Goal: Task Accomplishment & Management: Use online tool/utility

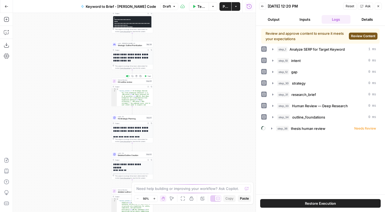
click at [132, 83] on span "H2 outline review" at bounding box center [131, 82] width 27 height 3
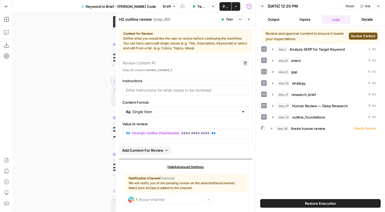
click at [247, 20] on icon "button" at bounding box center [248, 19] width 3 height 3
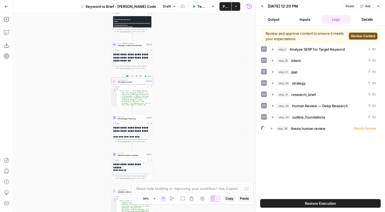
click at [128, 75] on div at bounding box center [128, 75] width 1 height 1
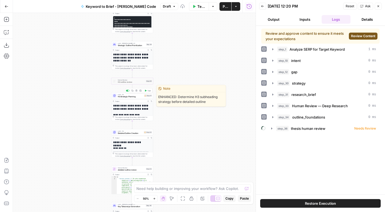
click at [133, 96] on span "H3 Strategic Planning" at bounding box center [130, 96] width 25 height 3
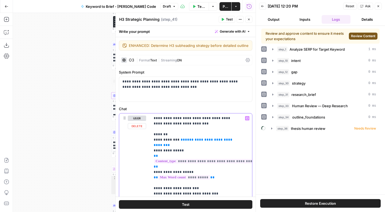
click at [170, 144] on span "**" at bounding box center [168, 145] width 4 height 4
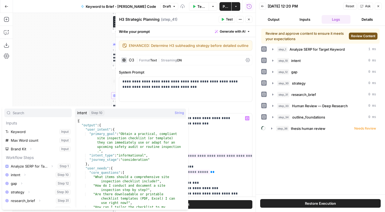
scroll to position [40, 0]
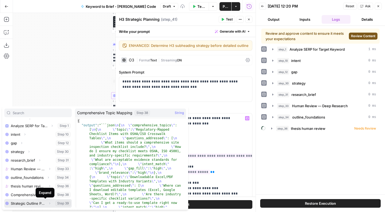
click at [48, 204] on icon "button" at bounding box center [49, 203] width 3 height 3
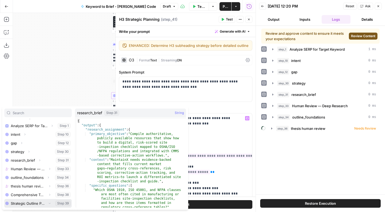
scroll to position [49, 0]
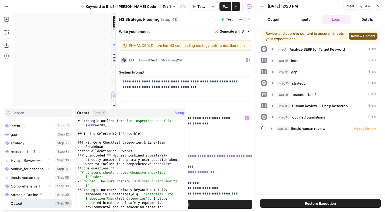
drag, startPoint x: 25, startPoint y: 204, endPoint x: 83, endPoint y: 194, distance: 58.3
click at [25, 204] on button "Select variable Output" at bounding box center [41, 203] width 62 height 9
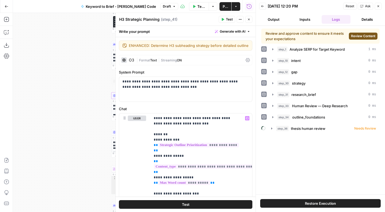
click at [237, 5] on icon "button" at bounding box center [235, 6] width 3 height 3
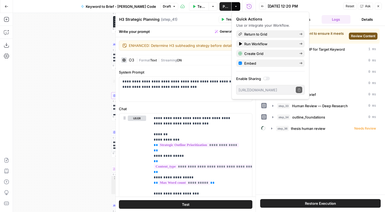
click at [198, 16] on div "H3 Strategic Planning H3 Strategic Planning ( step_41 ) Test Actions Close" at bounding box center [185, 19] width 133 height 7
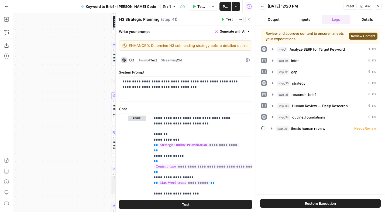
click at [248, 21] on button "Close" at bounding box center [248, 19] width 7 height 7
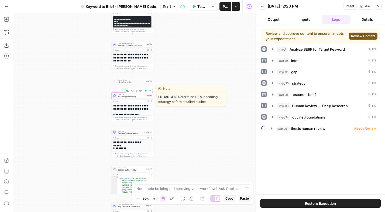
click at [146, 91] on icon "button" at bounding box center [145, 91] width 2 height 2
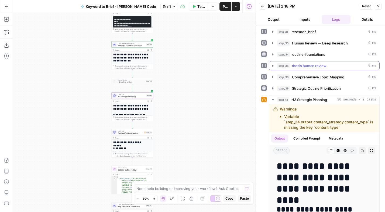
scroll to position [47, 0]
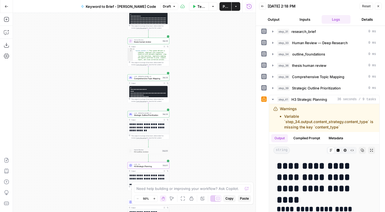
drag, startPoint x: 180, startPoint y: 63, endPoint x: 196, endPoint y: 133, distance: 71.7
click at [196, 133] on div "Workflow Set Inputs Inputs Power Agent Analyze SERP for Target Keyword Step 1 O…" at bounding box center [134, 112] width 243 height 199
click at [137, 92] on pre "**********" at bounding box center [148, 118] width 38 height 64
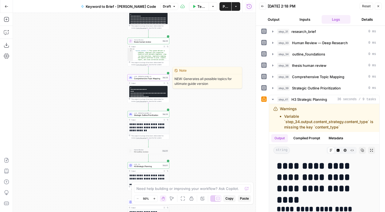
click at [146, 78] on span "Comprehensive Topic Mapping" at bounding box center [147, 78] width 27 height 3
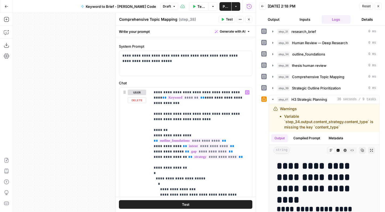
scroll to position [24, 0]
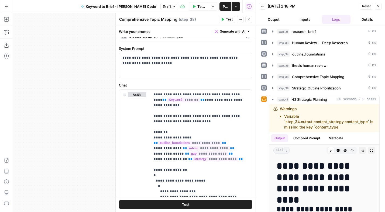
click at [99, 123] on div "Workflow Set Inputs Inputs Power Agent Analyze SERP for Target Keyword Step 1 O…" at bounding box center [134, 112] width 243 height 199
click at [249, 21] on icon "button" at bounding box center [248, 19] width 3 height 3
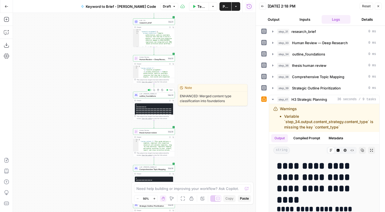
click at [154, 96] on span "outline_foundations" at bounding box center [152, 96] width 27 height 3
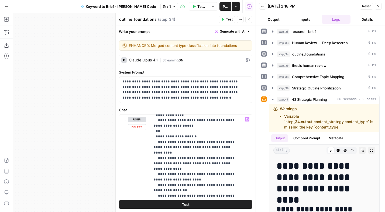
scroll to position [209, 0]
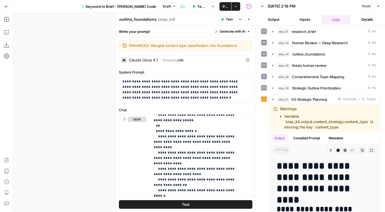
click at [248, 21] on button "Close" at bounding box center [248, 19] width 7 height 7
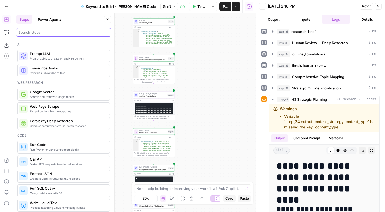
click at [44, 32] on input "search" at bounding box center [64, 32] width 90 height 5
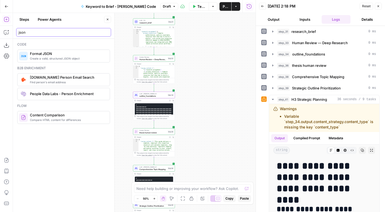
type input "json"
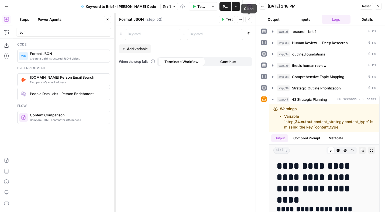
click at [250, 19] on button "Close" at bounding box center [248, 19] width 7 height 7
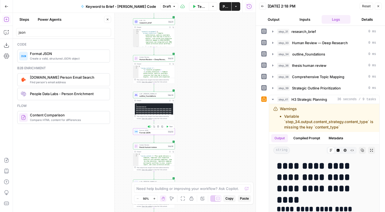
click at [156, 130] on span "Format JSON" at bounding box center [152, 130] width 27 height 2
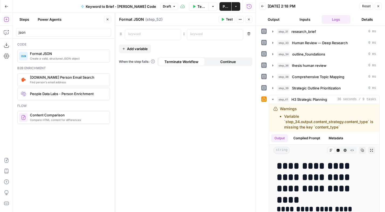
click at [248, 20] on icon "button" at bounding box center [248, 19] width 3 height 3
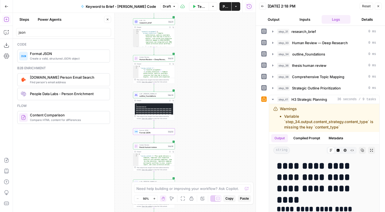
click at [203, 124] on div "Workflow Set Inputs Inputs Power Agent Analyze SERP for Target Keyword Step 1 O…" at bounding box center [134, 112] width 243 height 199
click at [151, 132] on span "Format JSON" at bounding box center [152, 132] width 27 height 3
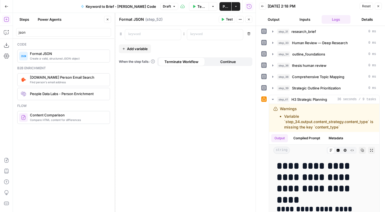
click at [240, 19] on icon "button" at bounding box center [240, 19] width 3 height 3
click at [255, 47] on button "Delete Step" at bounding box center [258, 44] width 38 height 8
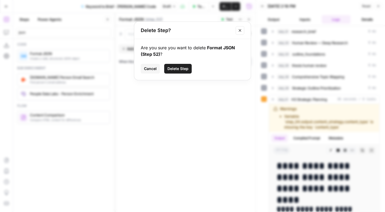
click at [175, 67] on span "Delete Step" at bounding box center [177, 68] width 21 height 5
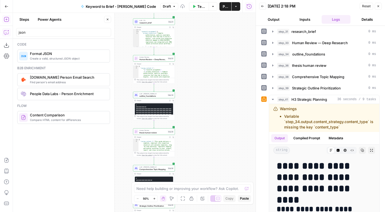
click at [4, 33] on icon "button" at bounding box center [6, 32] width 5 height 5
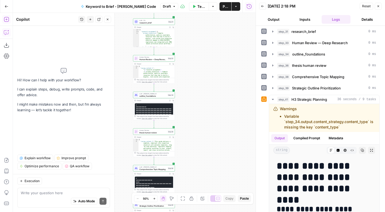
drag, startPoint x: 10, startPoint y: 21, endPoint x: 6, endPoint y: 19, distance: 3.9
click at [6, 19] on icon "button" at bounding box center [6, 19] width 5 height 5
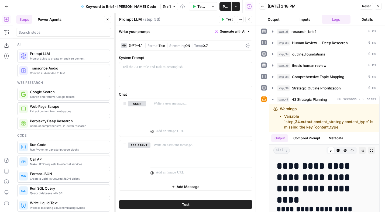
click at [133, 47] on div "GPT-4.1" at bounding box center [131, 45] width 21 height 5
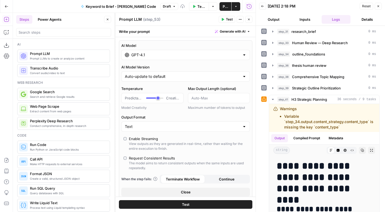
click at [139, 58] on div "GPT-4.1" at bounding box center [185, 55] width 129 height 10
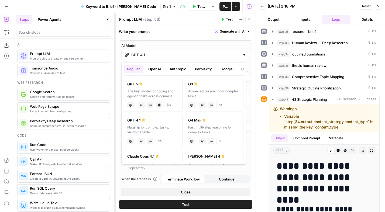
click at [139, 91] on div "The best model for coding and agentic tasks across domains" at bounding box center [153, 94] width 52 height 10
type input "GPT-5"
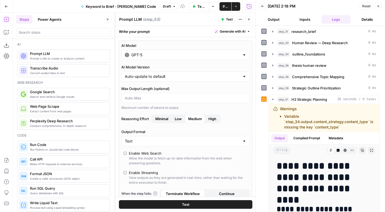
click at [177, 118] on span "Low" at bounding box center [178, 118] width 7 height 5
click at [157, 118] on span "Minimal" at bounding box center [161, 118] width 13 height 5
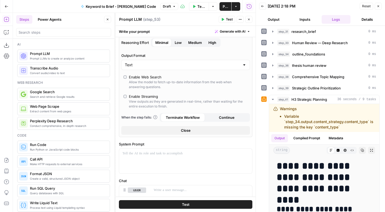
scroll to position [77, 0]
click at [158, 156] on div at bounding box center [185, 160] width 133 height 25
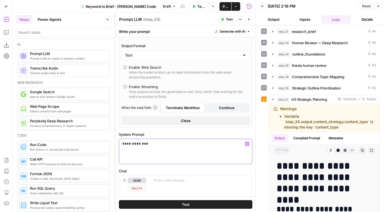
scroll to position [125, 0]
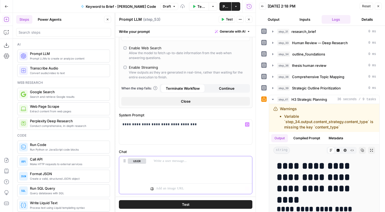
click at [179, 168] on div at bounding box center [201, 168] width 102 height 25
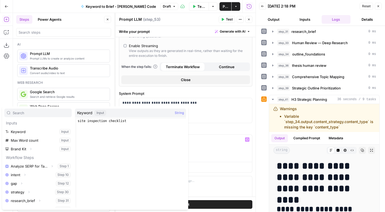
scroll to position [15, 0]
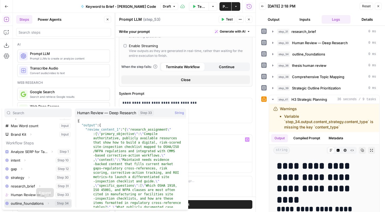
click at [47, 203] on icon "button" at bounding box center [48, 203] width 3 height 3
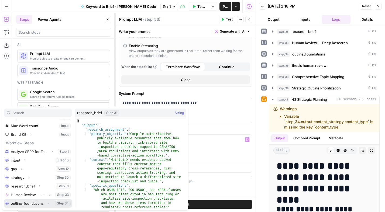
scroll to position [23, 0]
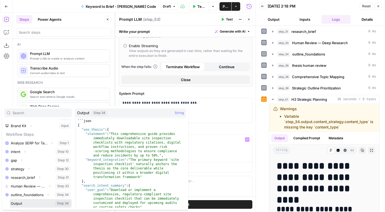
click at [28, 205] on button "Select variable Output" at bounding box center [41, 203] width 62 height 9
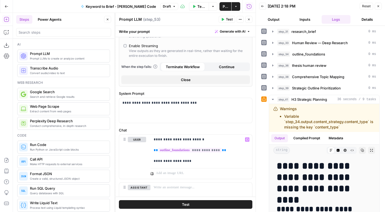
click at [378, 5] on icon "button" at bounding box center [378, 6] width 3 height 3
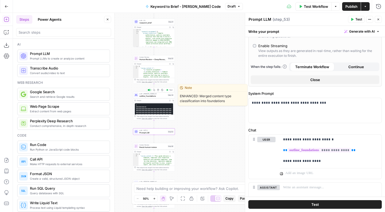
click at [148, 97] on div "LLM · Claude Opus 4.1 outline_foundations Step 34 Copy step Delete step Edit No…" at bounding box center [154, 95] width 42 height 6
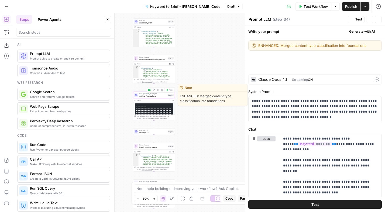
type textarea "outline_foundations"
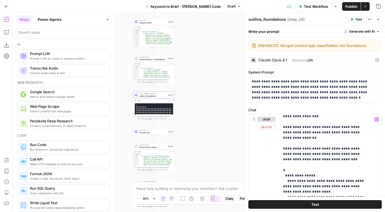
scroll to position [16, 0]
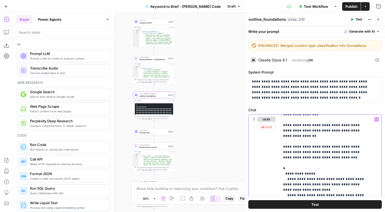
drag, startPoint x: 304, startPoint y: 153, endPoint x: 332, endPoint y: 146, distance: 28.8
drag, startPoint x: 337, startPoint y: 150, endPoint x: 280, endPoint y: 141, distance: 57.1
copy p "**********"
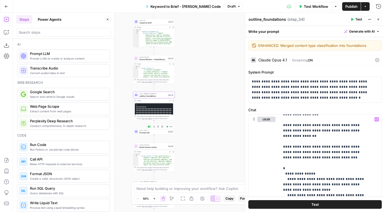
click at [148, 133] on span "Prompt LLM" at bounding box center [152, 132] width 27 height 3
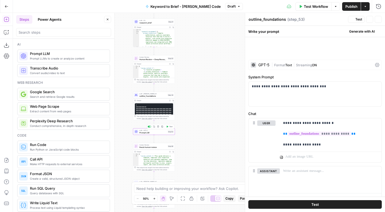
type textarea "Prompt LLM"
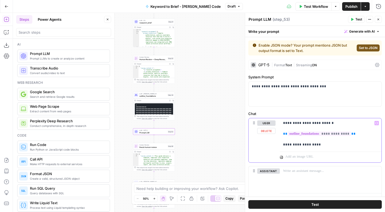
click at [324, 147] on p "**********" at bounding box center [328, 133] width 91 height 27
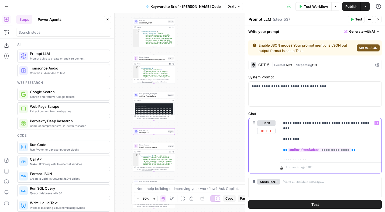
click at [355, 123] on p "**********" at bounding box center [328, 139] width 91 height 38
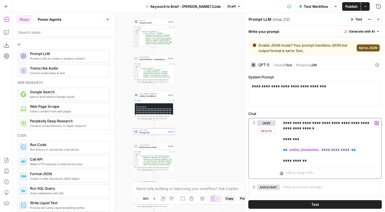
click at [307, 123] on p "**********" at bounding box center [328, 141] width 91 height 43
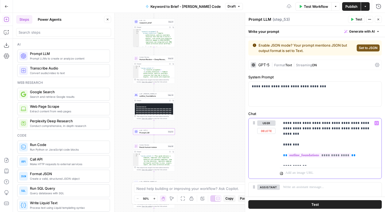
drag, startPoint x: 298, startPoint y: 140, endPoint x: 279, endPoint y: 140, distance: 19.1
click at [279, 140] on div "**********" at bounding box center [315, 148] width 133 height 60
copy p "********"
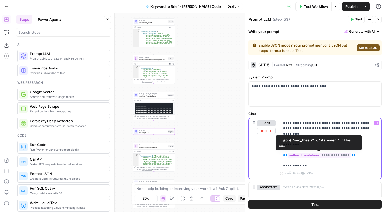
click at [355, 150] on p "**********" at bounding box center [328, 141] width 91 height 43
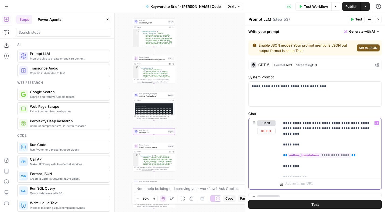
scroll to position [27, 0]
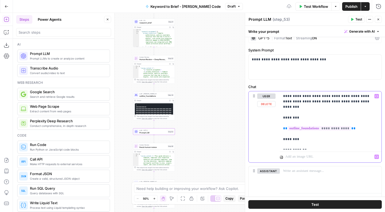
click at [323, 146] on p "**********" at bounding box center [328, 121] width 91 height 54
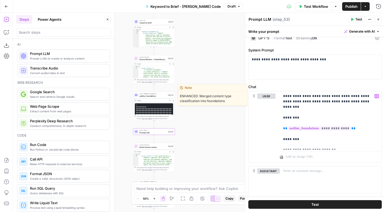
click at [157, 96] on span "outline_foundations" at bounding box center [152, 96] width 27 height 3
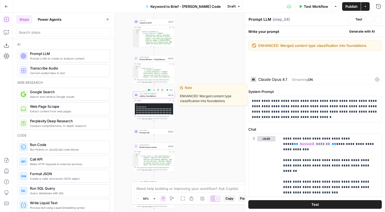
type textarea "outline_foundations"
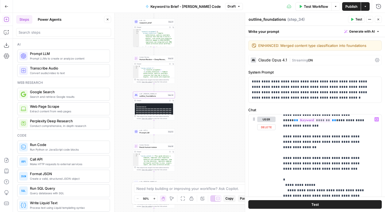
scroll to position [5, 0]
drag, startPoint x: 304, startPoint y: 163, endPoint x: 350, endPoint y: 158, distance: 46.2
copy p "**********"
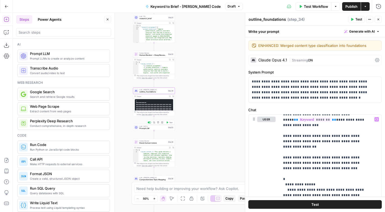
click at [154, 129] on span "Prompt LLM" at bounding box center [152, 128] width 27 height 3
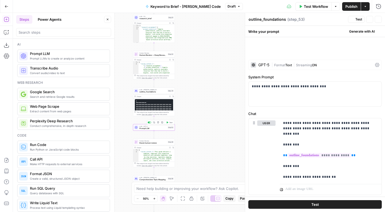
type textarea "Prompt LLM"
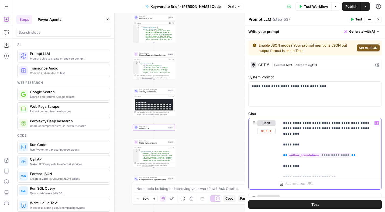
click at [341, 172] on p "**********" at bounding box center [328, 147] width 91 height 54
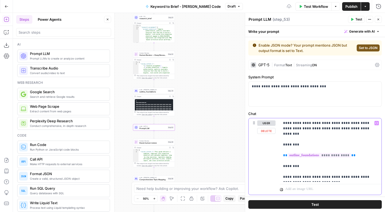
click at [298, 177] on p "**********" at bounding box center [328, 149] width 91 height 59
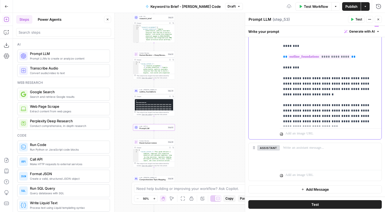
scroll to position [0, 0]
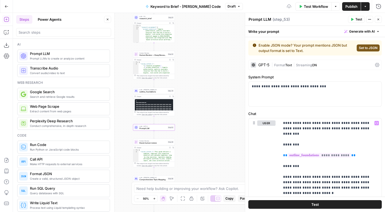
click at [291, 64] on span "Text" at bounding box center [288, 65] width 7 height 4
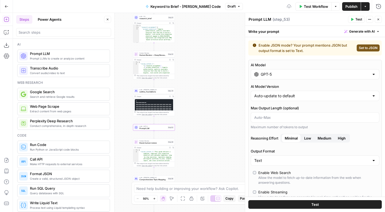
click at [297, 156] on div "Text" at bounding box center [315, 161] width 129 height 10
click at [270, 183] on span "JSON" at bounding box center [311, 181] width 113 height 5
type input "JSON"
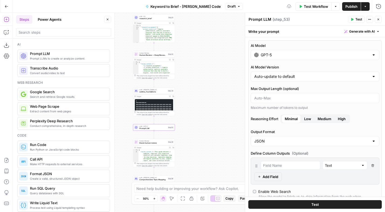
click at [312, 118] on button "Low" at bounding box center [307, 119] width 13 height 9
drag, startPoint x: 356, startPoint y: 20, endPoint x: 329, endPoint y: 40, distance: 33.1
click at [356, 20] on span "Test" at bounding box center [358, 19] width 7 height 5
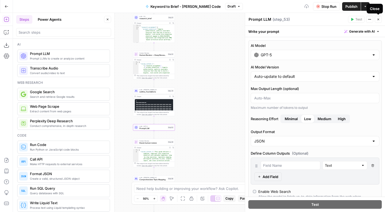
click at [379, 19] on icon "button" at bounding box center [378, 19] width 3 height 3
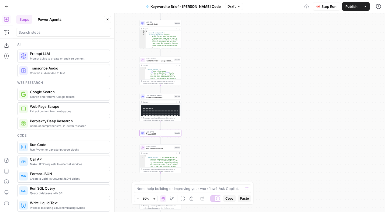
drag, startPoint x: 204, startPoint y: 82, endPoint x: 246, endPoint y: 89, distance: 42.8
click at [246, 89] on div "Workflow Set Inputs Inputs Power Agent Analyze SERP for Target Keyword Step 1 O…" at bounding box center [199, 112] width 372 height 199
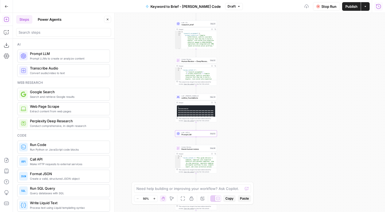
click at [377, 2] on button "Run History" at bounding box center [378, 6] width 9 height 9
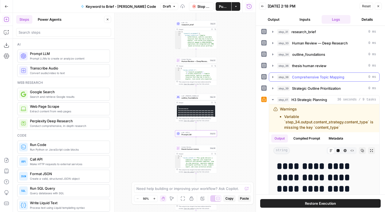
scroll to position [49, 0]
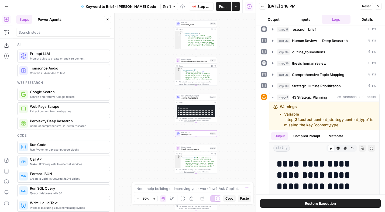
click at [198, 6] on span "Stop Run" at bounding box center [203, 6] width 13 height 5
click at [198, 8] on span "Stop Run" at bounding box center [203, 6] width 13 height 5
click at [273, 95] on icon "button" at bounding box center [273, 97] width 4 height 4
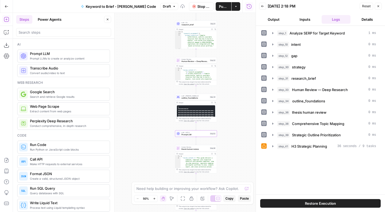
click at [198, 6] on span "Stop Run" at bounding box center [203, 6] width 13 height 5
click at [219, 7] on span "Publish" at bounding box center [223, 6] width 9 height 5
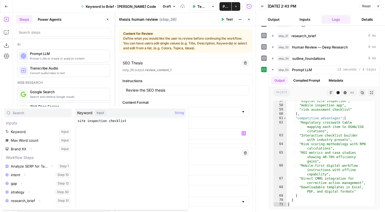
scroll to position [23, 0]
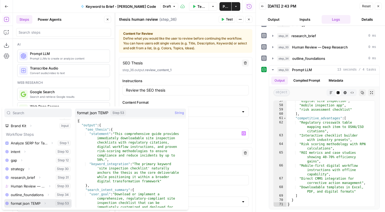
drag, startPoint x: 44, startPoint y: 204, endPoint x: 50, endPoint y: 168, distance: 36.2
click at [44, 203] on icon "button" at bounding box center [44, 203] width 3 height 3
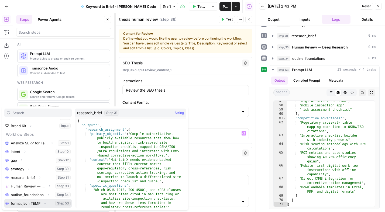
scroll to position [32, 0]
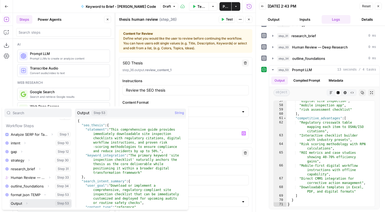
click at [27, 202] on icon "button" at bounding box center [26, 203] width 3 height 3
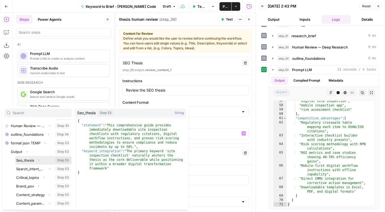
click at [27, 161] on button "Select variable Seo_thesis" at bounding box center [43, 160] width 57 height 9
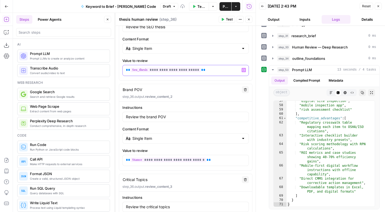
scroll to position [70, 0]
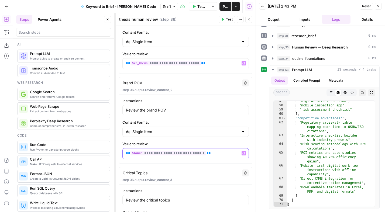
click at [209, 151] on p "**********" at bounding box center [185, 153] width 119 height 5
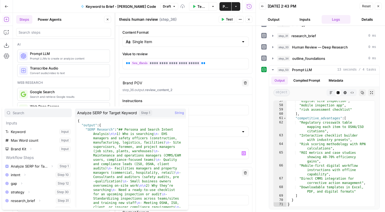
scroll to position [23, 0]
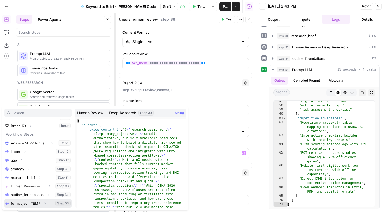
click at [44, 203] on icon "button" at bounding box center [44, 203] width 3 height 3
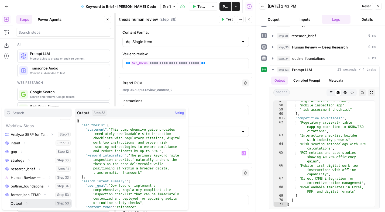
click at [27, 203] on icon "button" at bounding box center [26, 203] width 3 height 3
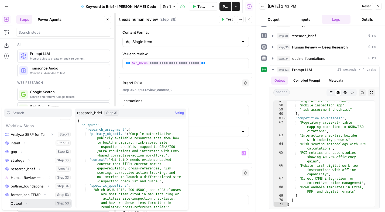
scroll to position [84, 0]
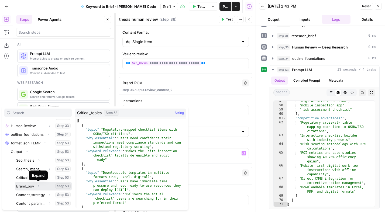
click at [38, 186] on icon "button" at bounding box center [38, 186] width 3 height 3
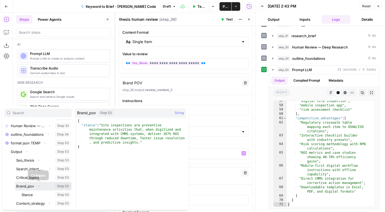
click at [30, 186] on button "Select variable Brand_pov" at bounding box center [43, 186] width 57 height 9
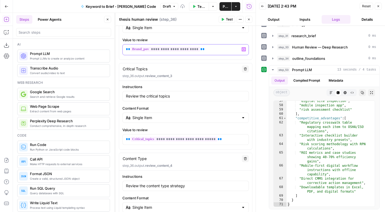
scroll to position [193, 0]
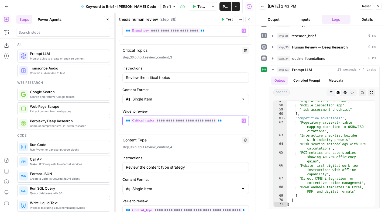
click at [218, 120] on p "**********" at bounding box center [185, 120] width 119 height 5
drag, startPoint x: 207, startPoint y: 120, endPoint x: 121, endPoint y: 119, distance: 86.5
click at [121, 119] on div "**********" at bounding box center [185, 95] width 133 height 61
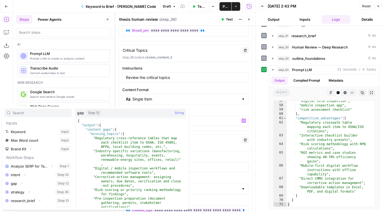
scroll to position [23, 0]
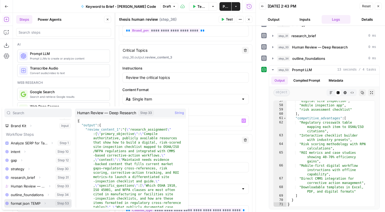
click at [44, 204] on icon "button" at bounding box center [44, 203] width 3 height 3
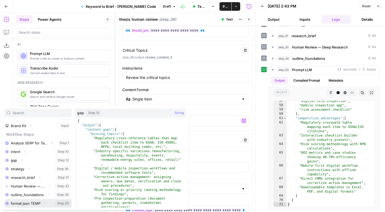
scroll to position [32, 0]
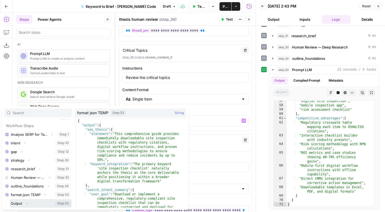
click at [26, 204] on icon "button" at bounding box center [26, 203] width 3 height 3
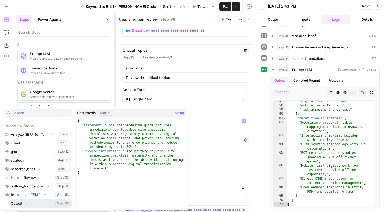
scroll to position [84, 0]
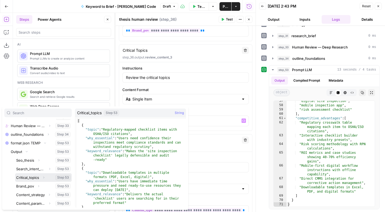
click at [28, 177] on button "Select variable Critical_topics" at bounding box center [43, 177] width 57 height 9
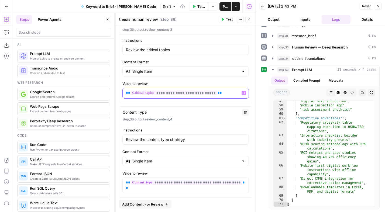
scroll to position [249, 0]
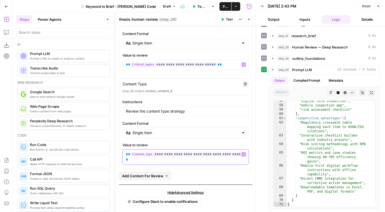
click at [237, 157] on p "**********" at bounding box center [185, 157] width 119 height 11
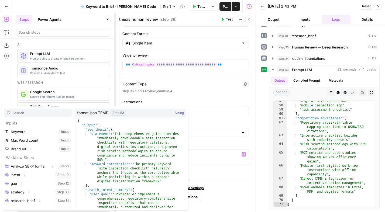
scroll to position [23, 0]
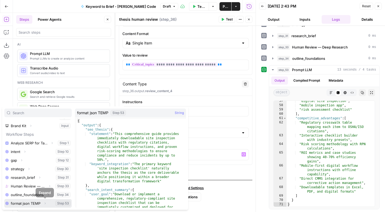
click at [45, 203] on icon "button" at bounding box center [44, 203] width 3 height 3
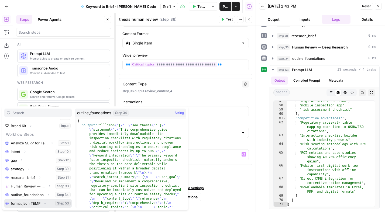
scroll to position [32, 0]
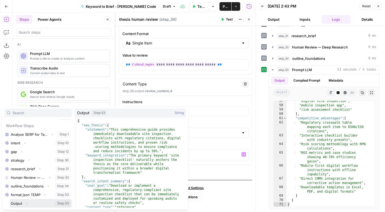
drag, startPoint x: 27, startPoint y: 207, endPoint x: 28, endPoint y: 204, distance: 3.4
click at [27, 207] on div "Output Expand Step 53" at bounding box center [41, 203] width 62 height 9
drag, startPoint x: 26, startPoint y: 202, endPoint x: 40, endPoint y: 170, distance: 34.8
click at [26, 202] on icon "button" at bounding box center [26, 203] width 3 height 3
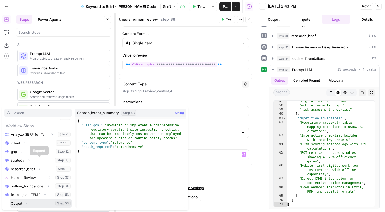
scroll to position [84, 0]
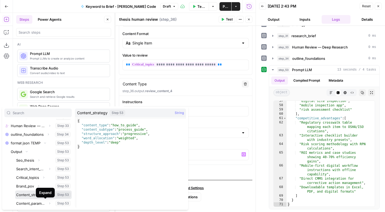
click at [28, 195] on button "Select variable Content_strategy" at bounding box center [43, 195] width 57 height 9
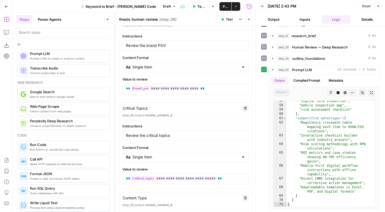
scroll to position [0, 0]
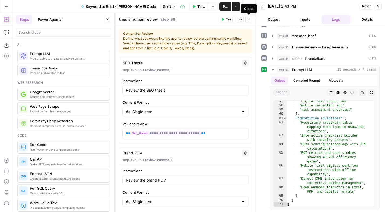
click at [249, 20] on icon "button" at bounding box center [248, 19] width 3 height 3
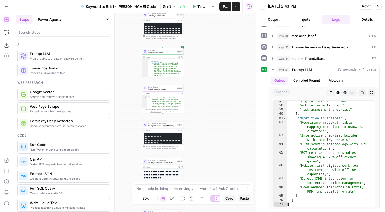
drag, startPoint x: 222, startPoint y: 113, endPoint x: 221, endPoint y: 110, distance: 3.3
click at [221, 110] on div "Workflow Set Inputs Inputs Power Agent Analyze SERP for Target Keyword Step 1 O…" at bounding box center [134, 112] width 243 height 199
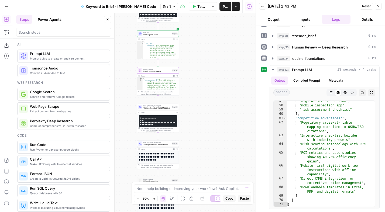
drag, startPoint x: 230, startPoint y: 119, endPoint x: 226, endPoint y: 111, distance: 9.3
click at [226, 111] on div "Workflow Set Inputs Inputs Power Agent Analyze SERP for Target Keyword Step 1 O…" at bounding box center [134, 112] width 243 height 199
click at [154, 65] on div at bounding box center [154, 65] width 1 height 1
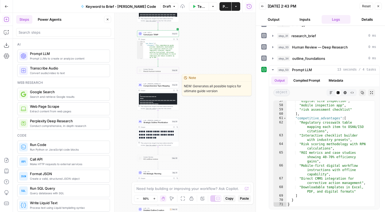
click at [153, 86] on span "Comprehensive Topic Mapping" at bounding box center [156, 86] width 27 height 3
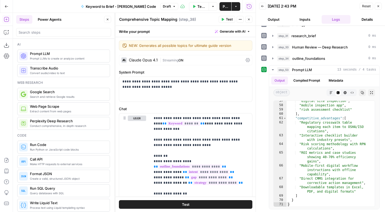
click at [246, 59] on icon at bounding box center [248, 60] width 4 height 4
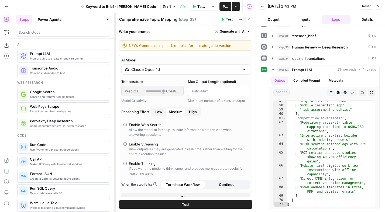
click at [127, 164] on label "Enable Thinking If you want the model to think longer and produce more accurate…" at bounding box center [185, 168] width 124 height 15
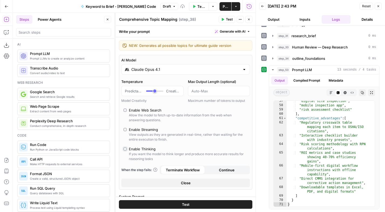
type input "*"
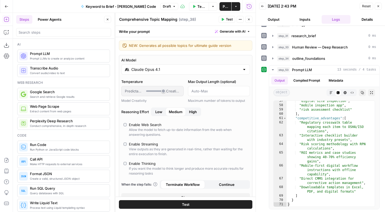
click at [247, 21] on button "Close" at bounding box center [248, 19] width 7 height 7
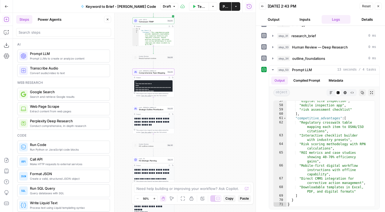
drag, startPoint x: 198, startPoint y: 134, endPoint x: 192, endPoint y: 111, distance: 23.6
click at [192, 111] on div "Workflow Set Inputs Inputs Power Agent Analyze SERP for Target Keyword Step 1 O…" at bounding box center [134, 112] width 243 height 199
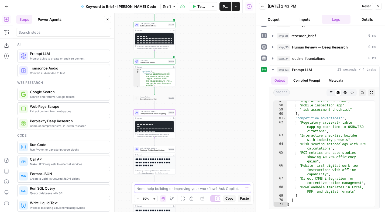
drag, startPoint x: 201, startPoint y: 76, endPoint x: 203, endPoint y: 127, distance: 51.0
click at [203, 127] on div "Workflow Set Inputs Inputs Power Agent Analyze SERP for Target Keyword Step 1 O…" at bounding box center [134, 112] width 243 height 199
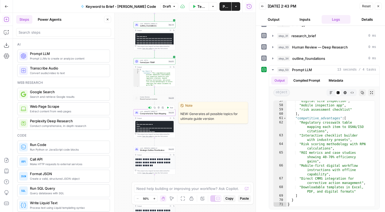
click at [153, 115] on span "Comprehensive Topic Mapping" at bounding box center [153, 113] width 27 height 3
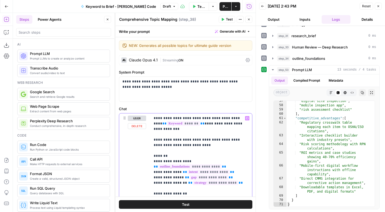
click at [229, 168] on p "**********" at bounding box center [199, 202] width 91 height 173
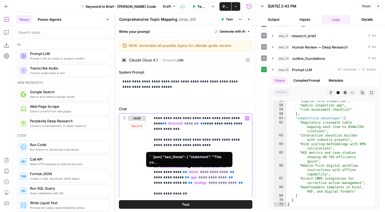
drag, startPoint x: 228, startPoint y: 168, endPoint x: 171, endPoint y: 164, distance: 57.5
click at [171, 164] on p "**********" at bounding box center [199, 202] width 91 height 173
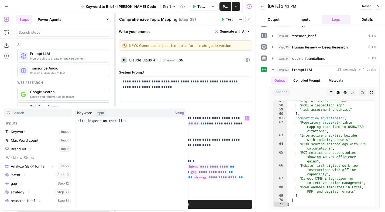
scroll to position [23, 0]
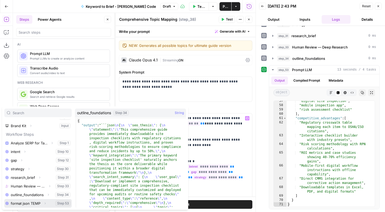
click at [45, 204] on icon "button" at bounding box center [45, 204] width 1 height 2
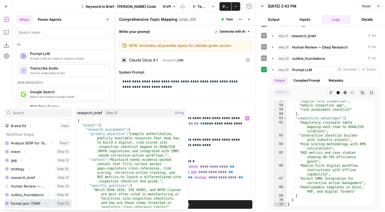
scroll to position [32, 0]
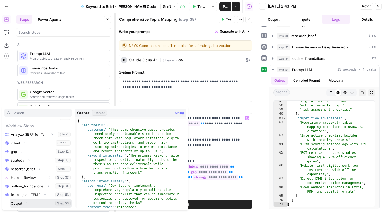
click at [21, 204] on button "Select variable Output" at bounding box center [41, 203] width 62 height 9
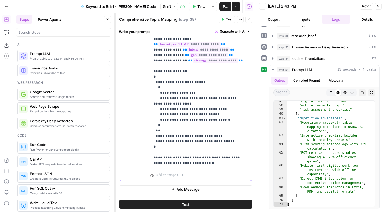
scroll to position [0, 0]
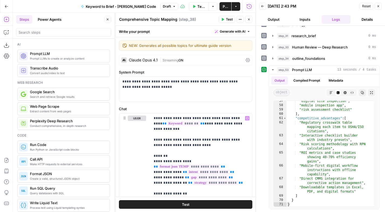
click at [250, 15] on header "Comprehensive Topic Mapping Comprehensive Topic Mapping ( step_38 ) Test Action…" at bounding box center [186, 19] width 140 height 13
click at [249, 19] on icon "button" at bounding box center [249, 20] width 2 height 2
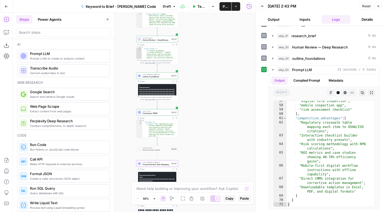
drag, startPoint x: 229, startPoint y: 79, endPoint x: 232, endPoint y: 120, distance: 41.3
click at [232, 120] on div "Workflow Set Inputs Inputs Power Agent Analyze SERP for Target Keyword Step 1 O…" at bounding box center [134, 112] width 243 height 199
click at [176, 81] on icon "button" at bounding box center [176, 82] width 2 height 2
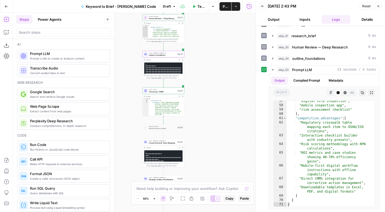
drag, startPoint x: 209, startPoint y: 92, endPoint x: 212, endPoint y: 84, distance: 8.6
click at [212, 84] on div "Workflow Set Inputs Inputs Power Agent Analyze SERP for Target Keyword Step 1 O…" at bounding box center [134, 112] width 243 height 199
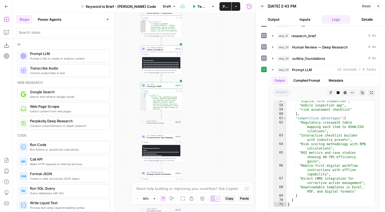
click at [212, 109] on div "Workflow Set Inputs Inputs Power Agent Analyze SERP for Target Keyword Step 1 O…" at bounding box center [134, 112] width 243 height 199
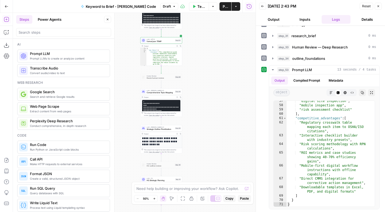
drag, startPoint x: 218, startPoint y: 94, endPoint x: 218, endPoint y: 53, distance: 41.0
click at [218, 53] on div "Workflow Set Inputs Inputs Power Agent Analyze SERP for Target Keyword Step 1 O…" at bounding box center [134, 112] width 243 height 199
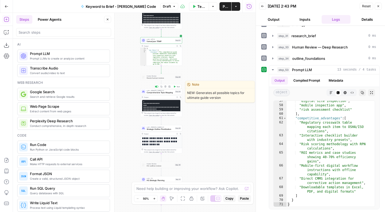
click at [158, 92] on span "Comprehensive Topic Mapping" at bounding box center [160, 92] width 27 height 3
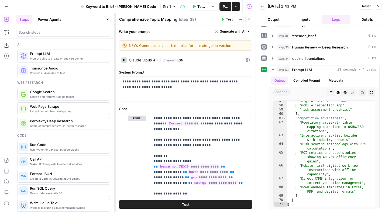
click at [223, 18] on icon "button" at bounding box center [222, 19] width 3 height 3
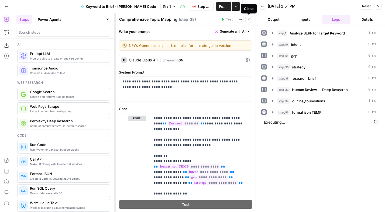
click at [251, 19] on button "Close" at bounding box center [248, 19] width 7 height 7
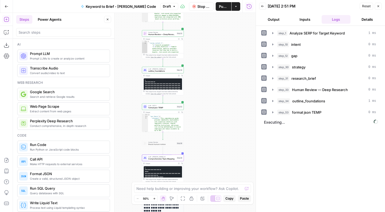
drag, startPoint x: 215, startPoint y: 73, endPoint x: 216, endPoint y: 140, distance: 66.9
click at [216, 140] on div "Workflow Set Inputs Inputs Power Agent Analyze SERP for Target Keyword Step 1 O…" at bounding box center [134, 112] width 243 height 199
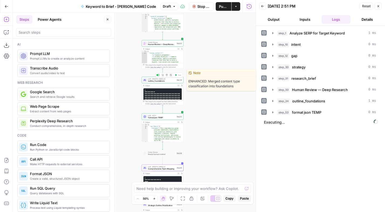
click at [166, 80] on span "outline_foundations" at bounding box center [161, 81] width 27 height 3
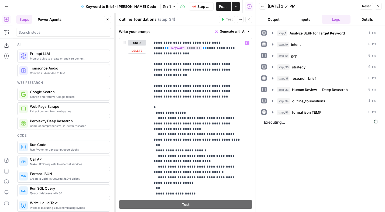
scroll to position [215, 0]
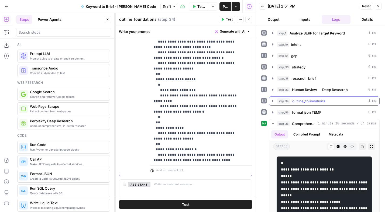
scroll to position [54, 0]
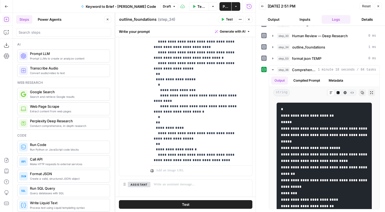
click at [249, 20] on icon "button" at bounding box center [248, 19] width 3 height 3
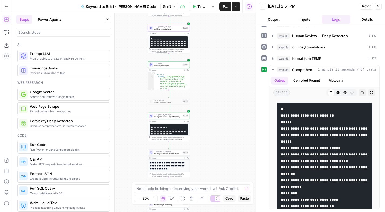
drag, startPoint x: 217, startPoint y: 104, endPoint x: 217, endPoint y: 79, distance: 25.3
click at [217, 79] on div "Workflow Set Inputs Inputs Power Agent Analyze SERP for Target Keyword Step 1 O…" at bounding box center [134, 112] width 243 height 199
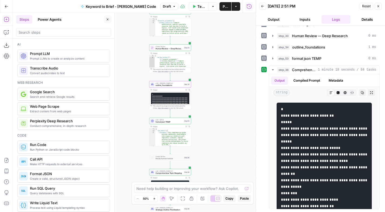
drag, startPoint x: 220, startPoint y: 99, endPoint x: 229, endPoint y: 157, distance: 59.0
click at [228, 161] on div "Workflow Set Inputs Inputs Power Agent Analyze SERP for Target Keyword Step 1 O…" at bounding box center [134, 112] width 243 height 199
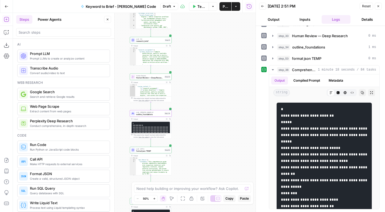
drag, startPoint x: 212, startPoint y: 106, endPoint x: 197, endPoint y: 89, distance: 22.5
click at [197, 89] on div "Workflow Set Inputs Inputs Power Agent Analyze SERP for Target Keyword Step 1 O…" at bounding box center [134, 112] width 243 height 199
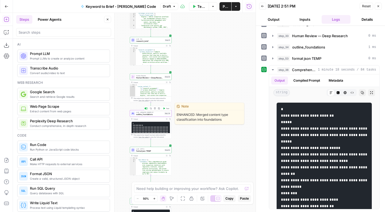
drag, startPoint x: 164, startPoint y: 108, endPoint x: 206, endPoint y: 78, distance: 51.3
click at [164, 108] on icon "button" at bounding box center [164, 109] width 2 height 2
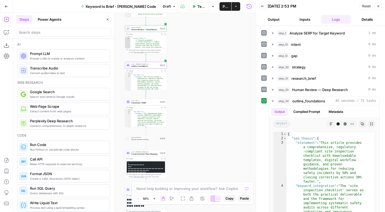
drag, startPoint x: 219, startPoint y: 104, endPoint x: 213, endPoint y: 73, distance: 31.9
click at [216, 72] on div "Workflow Set Inputs Inputs Power Agent Analyze SERP for Target Keyword Step 1 O…" at bounding box center [134, 112] width 243 height 199
click at [147, 101] on span "format json TEMP" at bounding box center [144, 102] width 27 height 3
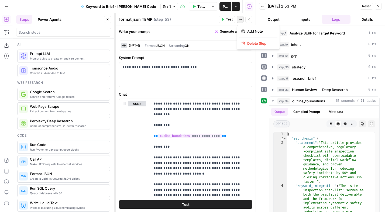
click at [242, 19] on span "Actions" at bounding box center [242, 19] width 0 height 0
click at [249, 42] on span "Delete Step" at bounding box center [260, 43] width 26 height 5
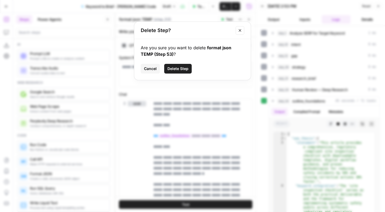
drag, startPoint x: 182, startPoint y: 67, endPoint x: 185, endPoint y: 72, distance: 5.7
click at [182, 67] on span "Delete Step" at bounding box center [177, 68] width 21 height 5
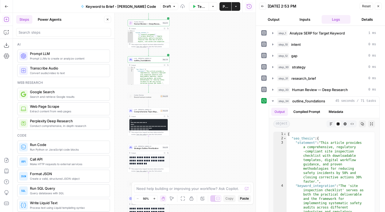
drag, startPoint x: 184, startPoint y: 115, endPoint x: 187, endPoint y: 109, distance: 6.0
click at [187, 109] on div "Workflow Set Inputs Inputs Power Agent Analyze SERP for Target Keyword Step 1 O…" at bounding box center [134, 112] width 243 height 199
click at [150, 97] on span "thesis human review" at bounding box center [146, 97] width 25 height 3
click at [144, 91] on div at bounding box center [144, 91] width 4 height 2
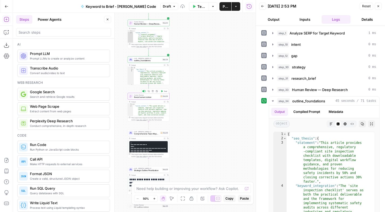
click at [144, 91] on div at bounding box center [144, 91] width 1 height 1
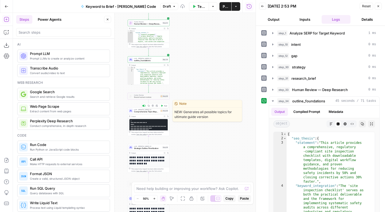
click at [142, 111] on span "Comprehensive Topic Mapping" at bounding box center [146, 112] width 25 height 3
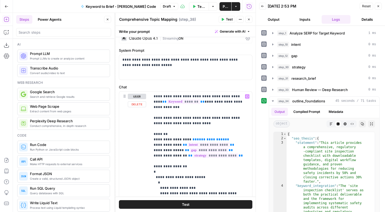
scroll to position [22, 0]
click at [227, 140] on p "**********" at bounding box center [199, 177] width 91 height 167
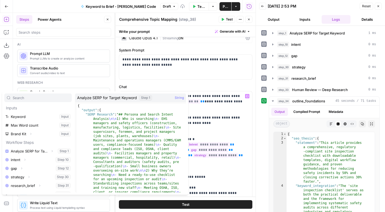
scroll to position [15, 0]
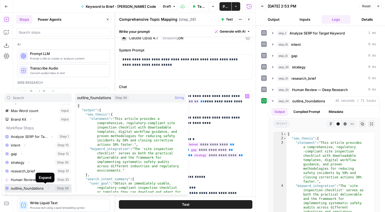
click at [47, 188] on icon "button" at bounding box center [48, 188] width 3 height 3
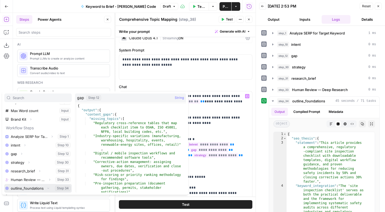
scroll to position [23, 0]
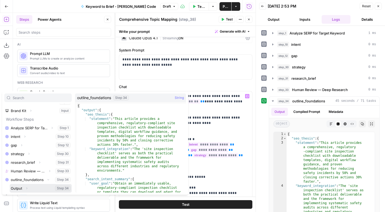
click at [25, 189] on icon "button" at bounding box center [26, 188] width 3 height 3
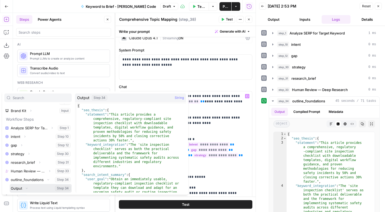
click at [19, 189] on button "Select variable Output" at bounding box center [41, 188] width 62 height 9
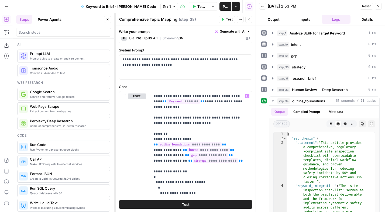
click at [250, 20] on icon "button" at bounding box center [248, 19] width 3 height 3
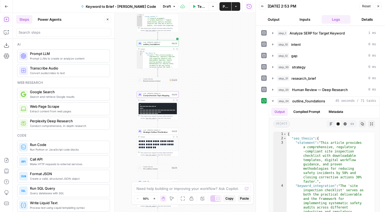
drag, startPoint x: 207, startPoint y: 111, endPoint x: 215, endPoint y: 93, distance: 18.9
click at [215, 93] on div "Workflow Set Inputs Inputs Power Agent Analyze SERP for Target Keyword Step 1 O…" at bounding box center [134, 112] width 243 height 199
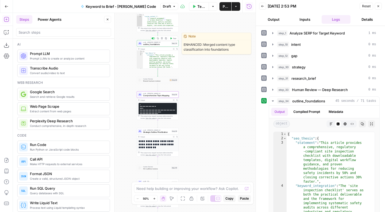
click at [156, 44] on span "outline_foundations" at bounding box center [156, 44] width 27 height 3
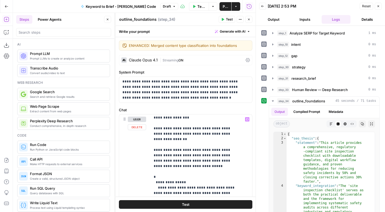
scroll to position [13, 0]
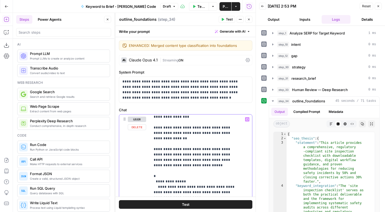
drag, startPoint x: 183, startPoint y: 162, endPoint x: 154, endPoint y: 145, distance: 34.1
copy p "**********"
click at [247, 19] on icon "button" at bounding box center [248, 19] width 3 height 3
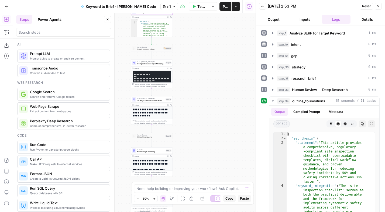
drag, startPoint x: 205, startPoint y: 149, endPoint x: 199, endPoint y: 116, distance: 32.6
click at [199, 116] on div "Workflow Set Inputs Inputs Power Agent Analyze SERP for Target Keyword Step 1 O…" at bounding box center [134, 112] width 243 height 199
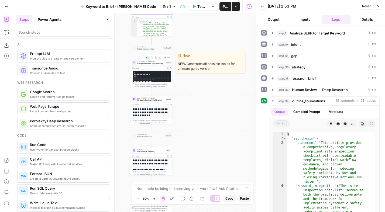
click at [154, 62] on span "Comprehensive Topic Mapping" at bounding box center [150, 63] width 27 height 3
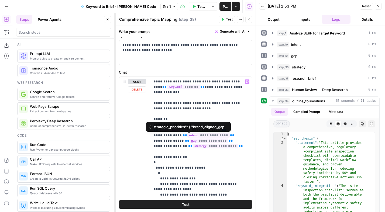
scroll to position [38, 0]
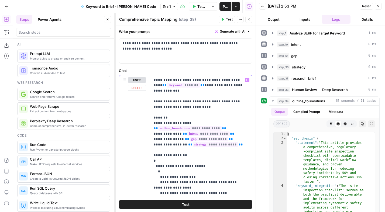
click at [154, 155] on p "**********" at bounding box center [199, 163] width 91 height 173
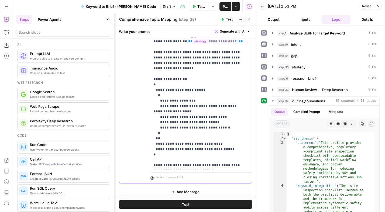
scroll to position [90, 0]
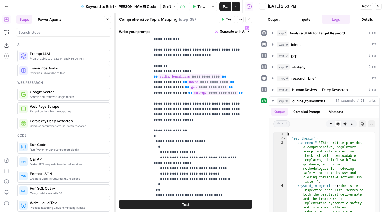
drag, startPoint x: 186, startPoint y: 123, endPoint x: 151, endPoint y: 123, distance: 35.6
click at [151, 123] on div "**********" at bounding box center [201, 122] width 102 height 198
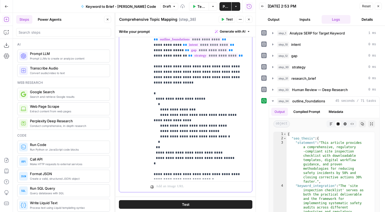
scroll to position [139, 0]
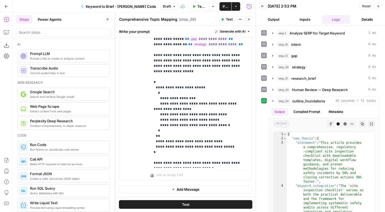
click at [250, 20] on icon "button" at bounding box center [248, 19] width 3 height 3
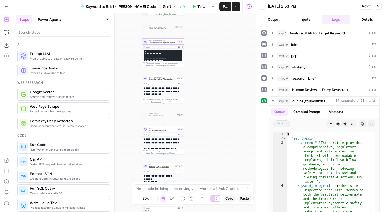
drag, startPoint x: 198, startPoint y: 140, endPoint x: 209, endPoint y: 118, distance: 24.8
click at [209, 118] on div "Workflow Set Inputs Inputs Power Agent Analyze SERP for Target Keyword Step 1 O…" at bounding box center [134, 112] width 243 height 199
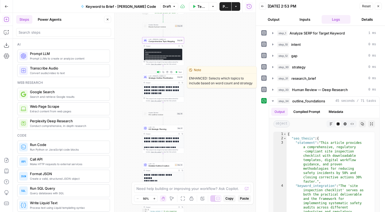
click at [160, 78] on span "Strategic Outline Prioritization" at bounding box center [162, 78] width 27 height 3
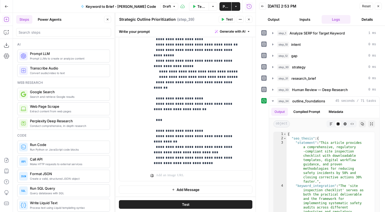
scroll to position [0, 0]
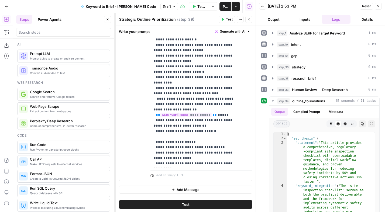
click at [251, 18] on button "Close" at bounding box center [248, 19] width 7 height 7
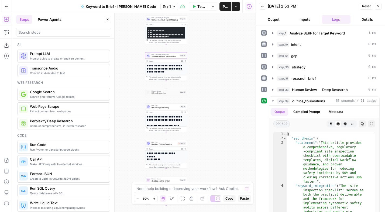
drag, startPoint x: 220, startPoint y: 132, endPoint x: 220, endPoint y: 119, distance: 12.9
click at [220, 119] on div "Workflow Set Inputs Inputs Power Agent Analyze SERP for Target Keyword Step 1 O…" at bounding box center [134, 112] width 243 height 199
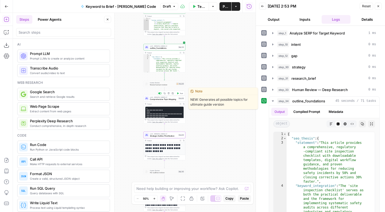
drag, startPoint x: 178, startPoint y: 93, endPoint x: 212, endPoint y: 90, distance: 34.1
click at [178, 93] on icon "button" at bounding box center [178, 93] width 2 height 2
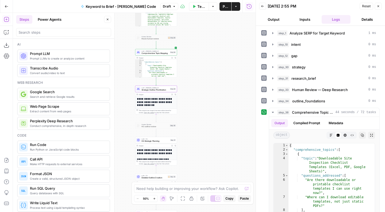
drag, startPoint x: 213, startPoint y: 127, endPoint x: 205, endPoint y: 81, distance: 46.8
click at [205, 81] on div "Workflow Set Inputs Inputs Power Agent Analyze SERP for Target Keyword Step 1 O…" at bounding box center [134, 112] width 243 height 199
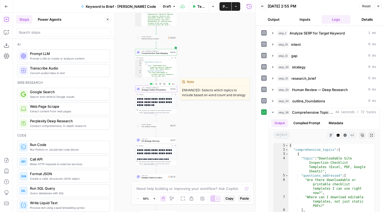
click at [162, 89] on span "Strategic Outline Prioritization" at bounding box center [155, 90] width 27 height 3
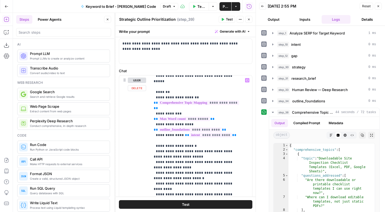
scroll to position [21, 0]
click at [249, 20] on icon "button" at bounding box center [248, 19] width 3 height 3
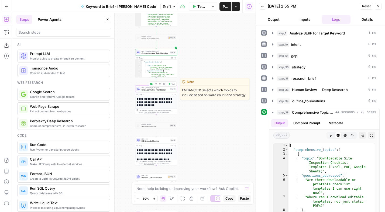
drag, startPoint x: 171, startPoint y: 84, endPoint x: 192, endPoint y: 43, distance: 46.1
click at [171, 84] on button "Test" at bounding box center [171, 84] width 8 height 4
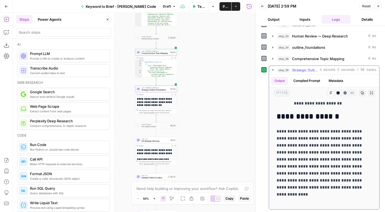
scroll to position [54, 0]
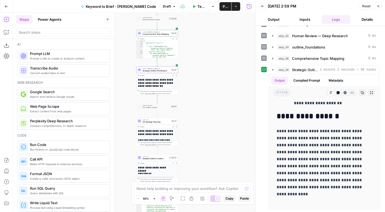
drag, startPoint x: 229, startPoint y: 119, endPoint x: 229, endPoint y: 112, distance: 7.0
click at [229, 112] on div "Workflow Set Inputs Inputs Power Agent Analyze SERP for Target Keyword Step 1 O…" at bounding box center [134, 112] width 243 height 199
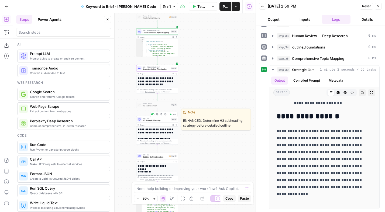
click at [157, 120] on span "H3 Strategic Planning" at bounding box center [156, 120] width 27 height 3
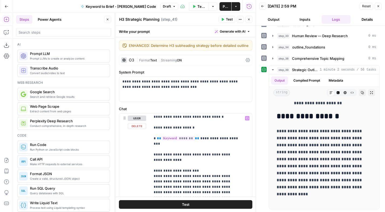
scroll to position [215, 0]
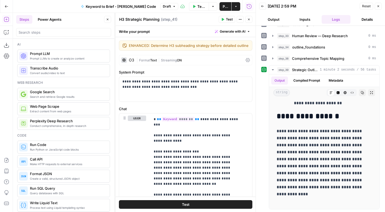
click at [246, 20] on button "Close" at bounding box center [248, 19] width 7 height 7
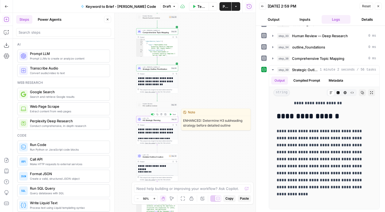
click at [171, 113] on icon "button" at bounding box center [171, 114] width 2 height 2
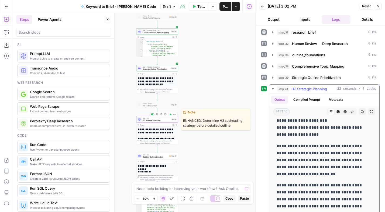
scroll to position [65, 0]
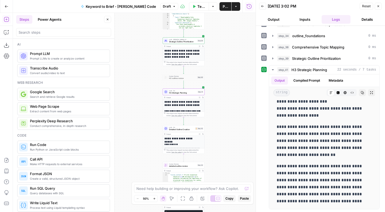
drag, startPoint x: 130, startPoint y: 113, endPoint x: 156, endPoint y: 86, distance: 37.6
click at [156, 86] on div "Workflow Set Inputs Inputs Power Agent Analyze SERP for Target Keyword Step 1 O…" at bounding box center [134, 112] width 243 height 199
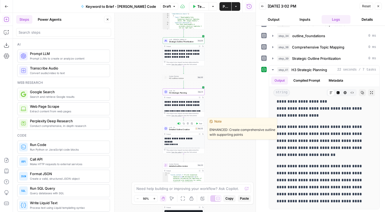
click at [188, 129] on span "Detailed Outline Creation" at bounding box center [181, 129] width 25 height 3
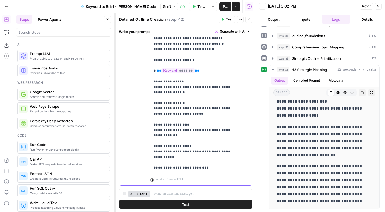
scroll to position [100, 0]
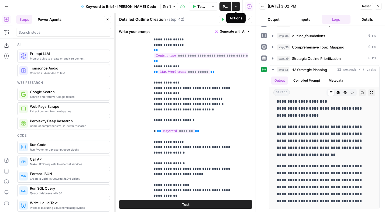
click at [249, 21] on icon "button" at bounding box center [248, 19] width 3 height 3
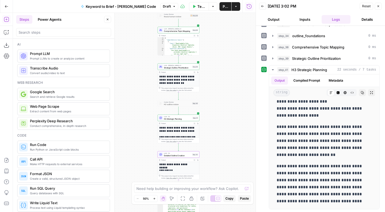
click at [198, 73] on icon "button" at bounding box center [198, 72] width 2 height 2
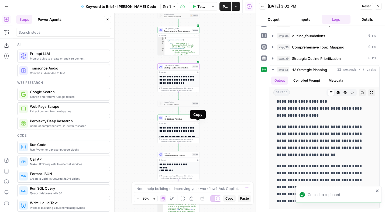
drag, startPoint x: 198, startPoint y: 124, endPoint x: 206, endPoint y: 123, distance: 8.1
click at [198, 124] on button "Copy" at bounding box center [197, 123] width 3 height 3
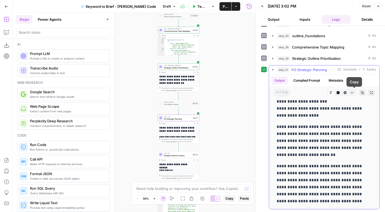
click at [361, 94] on icon "button" at bounding box center [362, 92] width 3 height 3
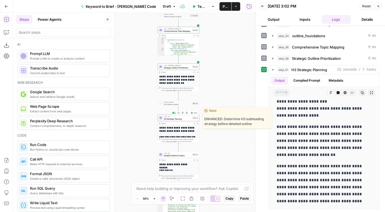
click at [177, 119] on span "H3 Strategic Planning" at bounding box center [177, 119] width 27 height 3
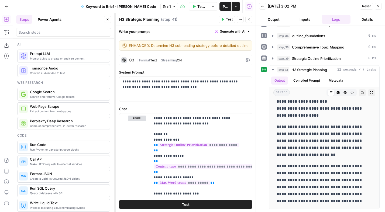
click at [131, 62] on div "O3" at bounding box center [131, 60] width 5 height 4
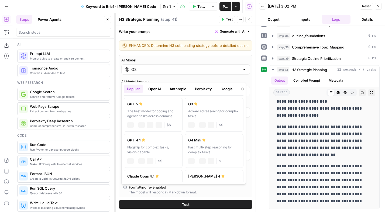
click at [139, 72] on input "O3" at bounding box center [185, 69] width 109 height 5
click at [143, 111] on div "The best model for coding and agentic tasks across domains" at bounding box center [153, 114] width 52 height 10
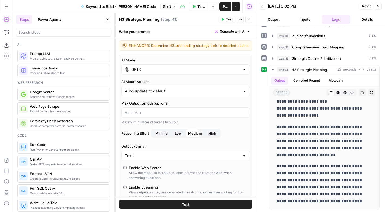
type input "GPT-5"
click at [196, 136] on span "Medium" at bounding box center [195, 133] width 14 height 5
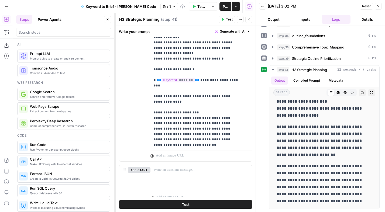
scroll to position [215, 0]
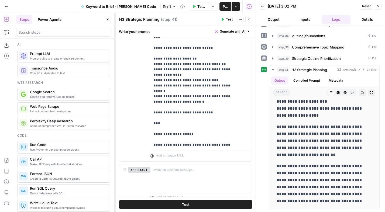
drag, startPoint x: 186, startPoint y: 206, endPoint x: 237, endPoint y: 143, distance: 80.5
click at [186, 206] on span "Test" at bounding box center [186, 204] width 8 height 5
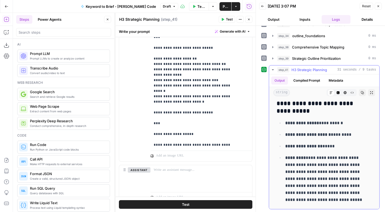
scroll to position [188, 0]
click at [359, 95] on button "Copy" at bounding box center [362, 92] width 7 height 7
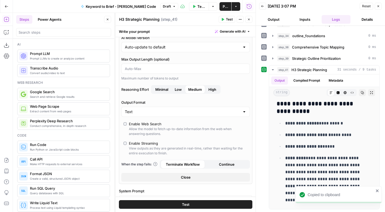
scroll to position [0, 0]
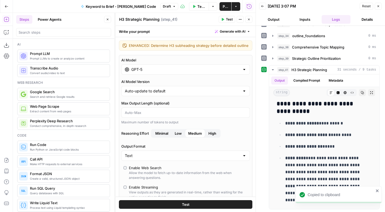
click at [147, 72] on input "GPT-5" at bounding box center [185, 69] width 109 height 5
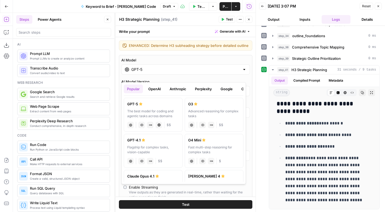
click at [182, 88] on button "Anthropic" at bounding box center [177, 89] width 23 height 9
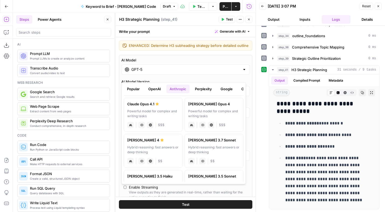
click at [160, 114] on div "Powerful model for complex and writing tasks" at bounding box center [153, 114] width 52 height 10
type input "Claude Opus 4.1"
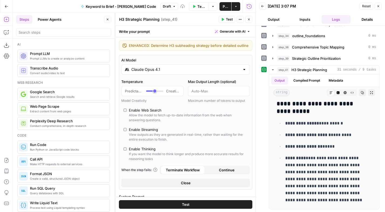
click at [136, 152] on div "Enable Thinking" at bounding box center [142, 148] width 27 height 5
type input "*"
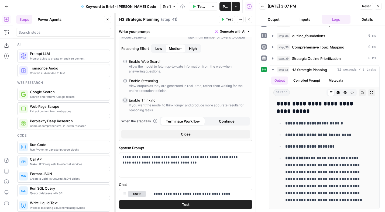
scroll to position [66, 0]
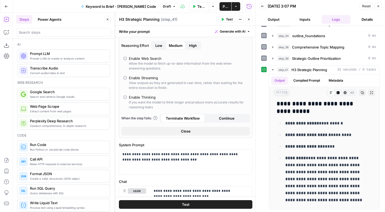
click at [195, 204] on button "Test" at bounding box center [185, 204] width 133 height 9
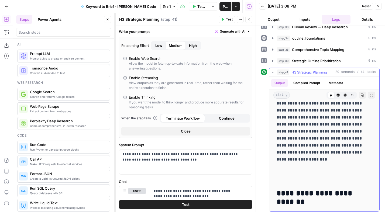
scroll to position [81, 0]
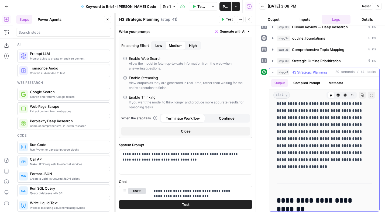
click at [361, 95] on icon "button" at bounding box center [362, 95] width 3 height 3
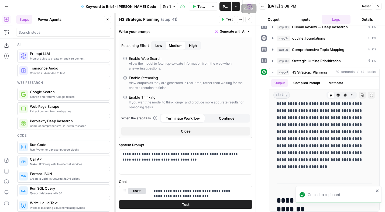
click at [248, 19] on icon "button" at bounding box center [248, 19] width 3 height 3
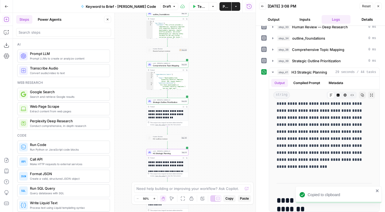
drag, startPoint x: 219, startPoint y: 50, endPoint x: 205, endPoint y: 91, distance: 43.8
click at [205, 91] on div "Workflow Set Inputs Inputs Power Agent Analyze SERP for Target Keyword Step 1 O…" at bounding box center [134, 112] width 243 height 199
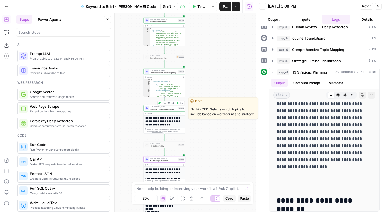
click at [157, 109] on span "Strategic Outline Prioritization" at bounding box center [163, 109] width 27 height 3
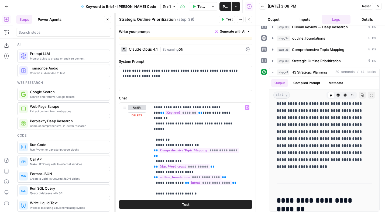
scroll to position [0, 0]
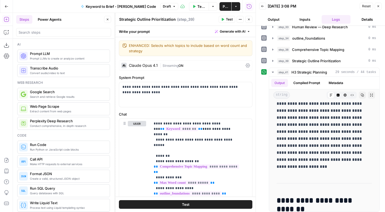
click at [157, 65] on div "Claude Opus 4.1" at bounding box center [143, 66] width 29 height 4
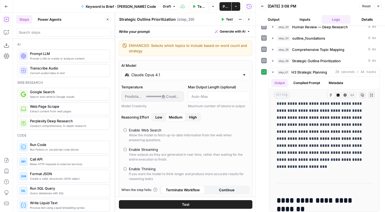
click at [153, 73] on input "Claude Opus 4.1" at bounding box center [185, 74] width 109 height 5
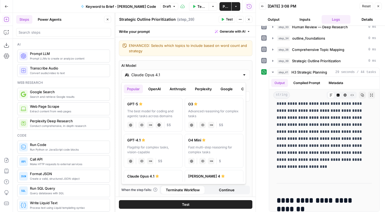
click at [147, 105] on div "GPT-5" at bounding box center [153, 103] width 52 height 5
type input "GPT-5"
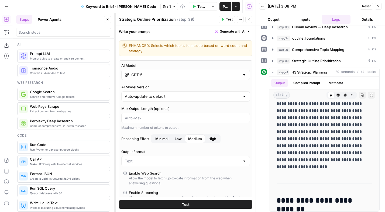
click at [215, 140] on span "High" at bounding box center [212, 138] width 8 height 5
drag, startPoint x: 190, startPoint y: 202, endPoint x: 213, endPoint y: 122, distance: 83.7
click at [190, 203] on button "Test" at bounding box center [185, 204] width 133 height 9
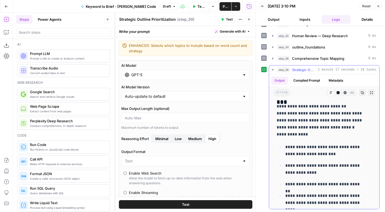
scroll to position [1949, 0]
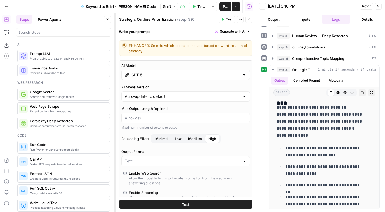
click at [250, 19] on icon "button" at bounding box center [248, 19] width 3 height 3
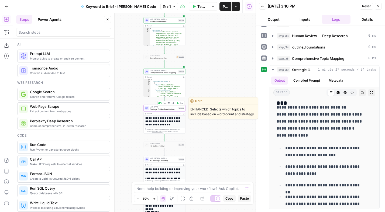
click at [166, 108] on span "Strategic Outline Prioritization" at bounding box center [163, 109] width 27 height 3
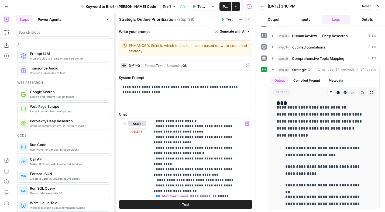
scroll to position [91, 0]
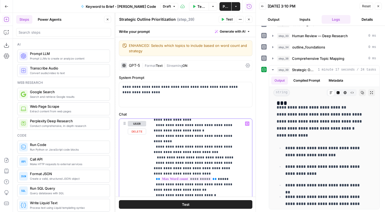
scroll to position [120, 0]
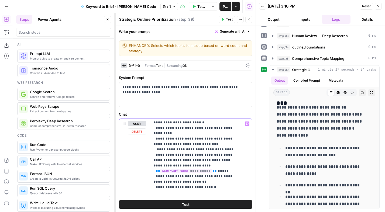
click at [186, 161] on p "**********" at bounding box center [197, 214] width 87 height 426
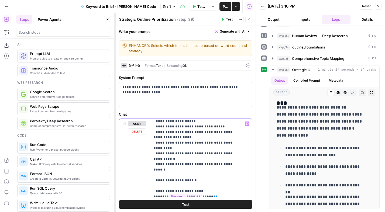
scroll to position [201, 0]
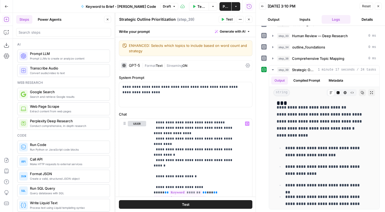
drag, startPoint x: 179, startPoint y: 204, endPoint x: 201, endPoint y: 140, distance: 67.0
click at [179, 204] on button "Test" at bounding box center [185, 204] width 133 height 9
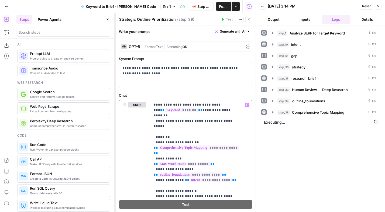
scroll to position [0, 0]
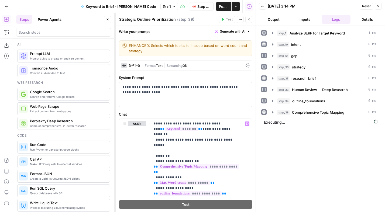
click at [199, 67] on div "| Format Text | Streaming ON" at bounding box center [192, 65] width 101 height 5
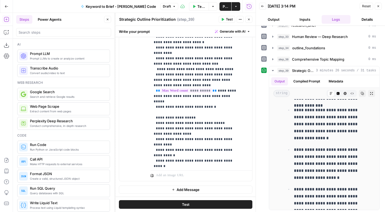
scroll to position [48, 0]
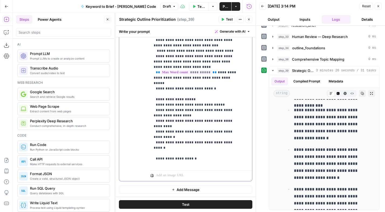
click at [199, 111] on p "**********" at bounding box center [197, 113] width 87 height 420
click at [227, 120] on p "**********" at bounding box center [197, 113] width 87 height 420
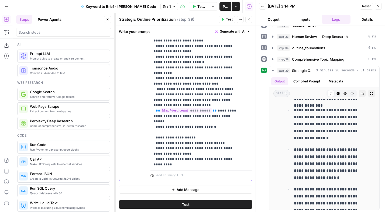
scroll to position [15, 0]
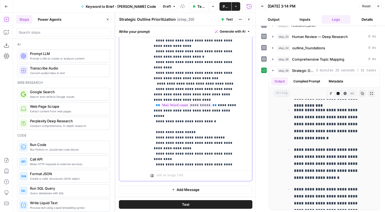
click at [199, 166] on p "**********" at bounding box center [197, 151] width 87 height 431
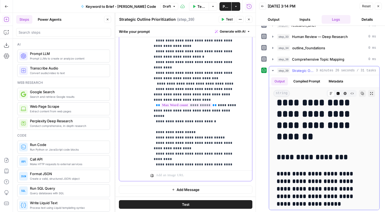
scroll to position [37, 0]
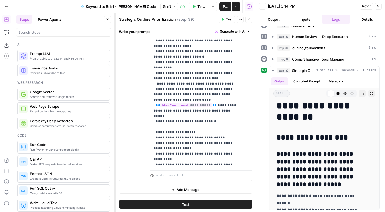
click at [187, 203] on span "Test" at bounding box center [186, 204] width 8 height 5
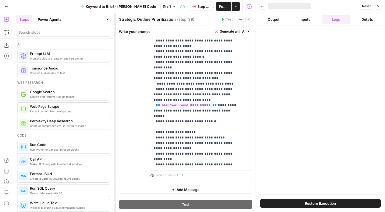
scroll to position [0, 0]
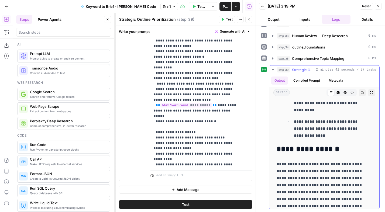
scroll to position [2561, 0]
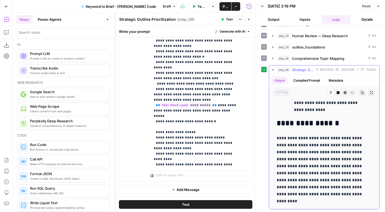
click at [274, 70] on icon "button" at bounding box center [273, 70] width 4 height 4
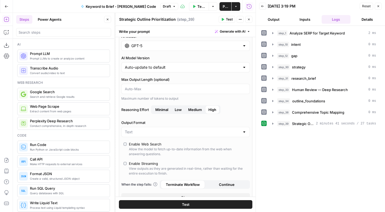
scroll to position [0, 0]
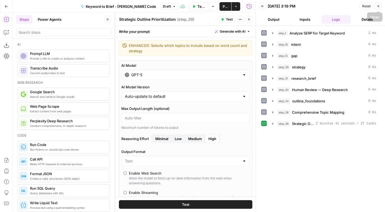
click at [380, 5] on button "Close" at bounding box center [378, 6] width 7 height 7
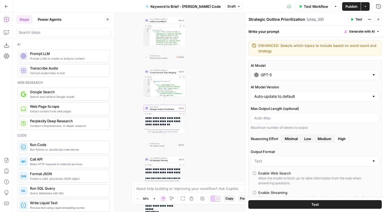
click at [380, 21] on button "Close" at bounding box center [378, 19] width 7 height 7
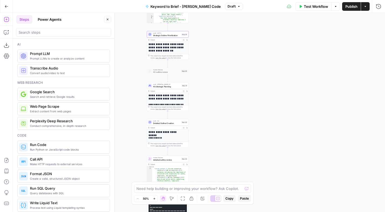
drag, startPoint x: 213, startPoint y: 89, endPoint x: 216, endPoint y: 50, distance: 39.8
click at [216, 50] on div "Workflow Set Inputs Inputs Power Agent Analyze SERP for Target Keyword Step 1 O…" at bounding box center [199, 112] width 372 height 199
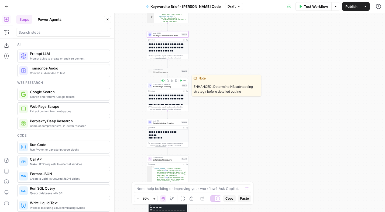
click at [184, 81] on span "Test" at bounding box center [184, 81] width 3 height 2
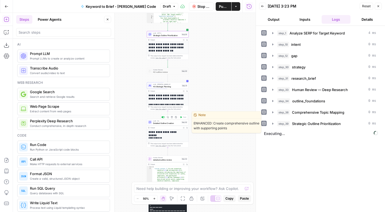
click at [164, 123] on span "Detailed Outline Creation" at bounding box center [166, 123] width 27 height 3
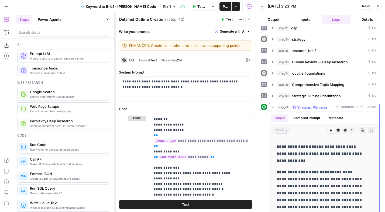
scroll to position [1092, 0]
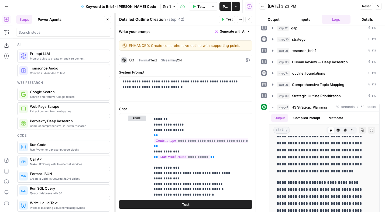
click at [249, 18] on icon "button" at bounding box center [248, 19] width 3 height 3
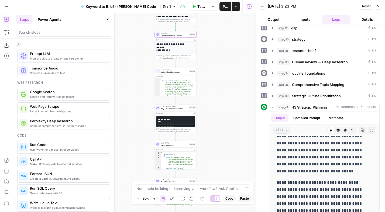
drag, startPoint x: 134, startPoint y: 147, endPoint x: 142, endPoint y: 60, distance: 88.0
click at [142, 60] on div "Workflow Set Inputs Inputs Power Agent Analyze SERP for Target Keyword Step 1 O…" at bounding box center [134, 112] width 243 height 199
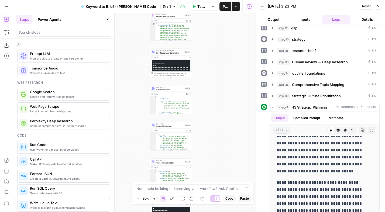
drag, startPoint x: 134, startPoint y: 120, endPoint x: 130, endPoint y: 64, distance: 56.0
click at [130, 64] on div "Workflow Set Inputs Inputs Power Agent Analyze SERP for Target Keyword Step 1 O…" at bounding box center [134, 112] width 243 height 199
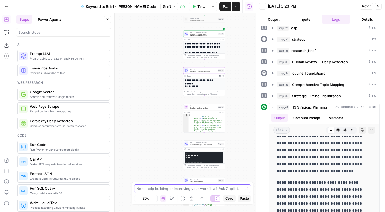
drag, startPoint x: 138, startPoint y: 104, endPoint x: 172, endPoint y: 204, distance: 105.9
click at [172, 204] on body "Animalz New Home Browse Your Data Usage Settings Recent Grids LinkedIn Thought …" at bounding box center [192, 106] width 385 height 212
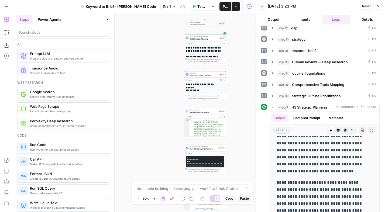
drag, startPoint x: 172, startPoint y: 204, endPoint x: 158, endPoint y: 213, distance: 16.6
click at [158, 212] on html "Animalz New Home Browse Your Data Usage Settings Recent Grids LinkedIn Thought …" at bounding box center [192, 106] width 385 height 212
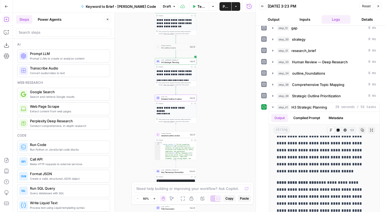
drag, startPoint x: 155, startPoint y: 127, endPoint x: 126, endPoint y: 151, distance: 37.9
click at [126, 151] on div "Workflow Set Inputs Inputs Power Agent Analyze SERP for Target Keyword Step 1 O…" at bounding box center [134, 112] width 243 height 199
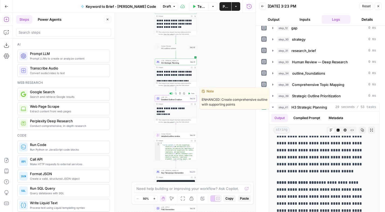
click at [172, 98] on span "Detailed Outline Creation" at bounding box center [174, 99] width 27 height 3
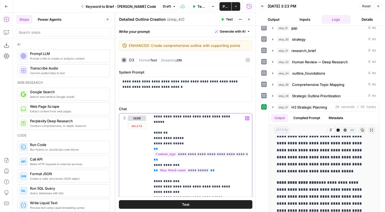
scroll to position [0, 0]
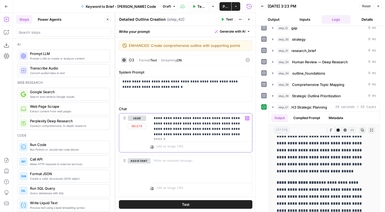
click at [185, 130] on p "**********" at bounding box center [199, 127] width 91 height 22
click at [228, 135] on p "**********" at bounding box center [199, 127] width 91 height 22
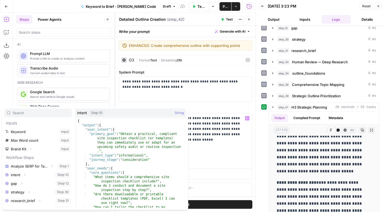
scroll to position [40, 0]
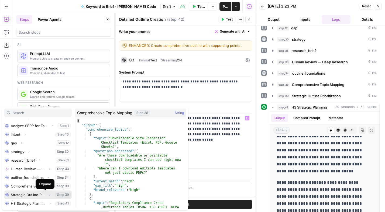
click at [48, 195] on icon "button" at bounding box center [49, 194] width 3 height 3
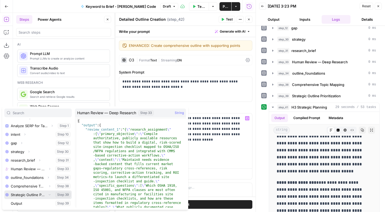
scroll to position [49, 0]
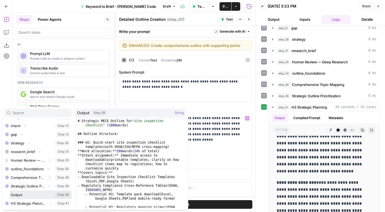
click at [25, 195] on button "Select variable Output" at bounding box center [41, 195] width 62 height 9
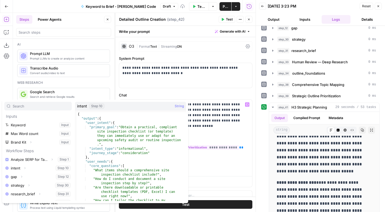
scroll to position [40, 0]
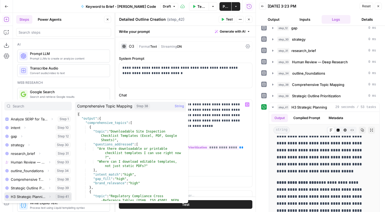
click at [48, 196] on icon "button" at bounding box center [49, 196] width 3 height 3
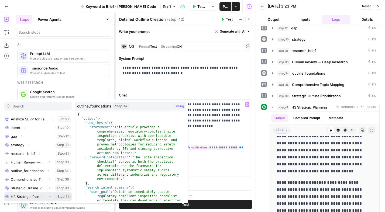
scroll to position [49, 0]
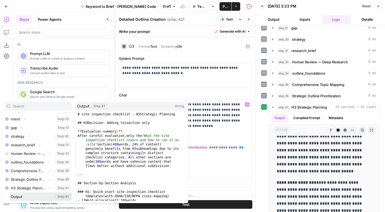
click at [23, 197] on button "Select variable Output" at bounding box center [41, 196] width 62 height 9
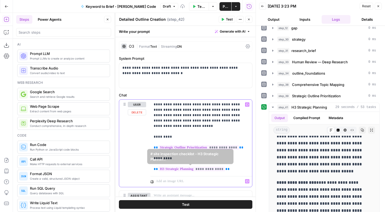
click at [231, 169] on p "**********" at bounding box center [199, 137] width 91 height 70
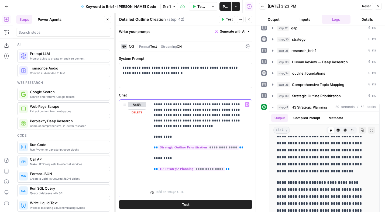
click at [161, 121] on p "**********" at bounding box center [199, 142] width 91 height 81
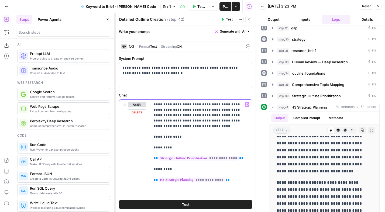
click at [206, 116] on p "**********" at bounding box center [199, 148] width 91 height 92
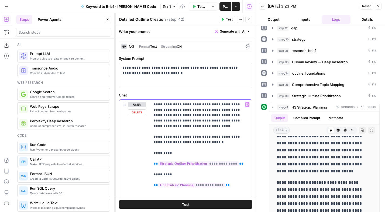
scroll to position [31, 0]
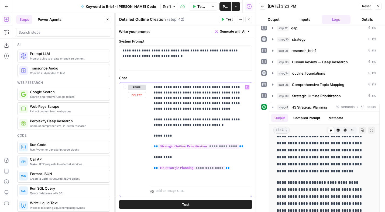
drag, startPoint x: 231, startPoint y: 169, endPoint x: 151, endPoint y: 137, distance: 86.7
click at [151, 137] on div "**********" at bounding box center [199, 132] width 98 height 101
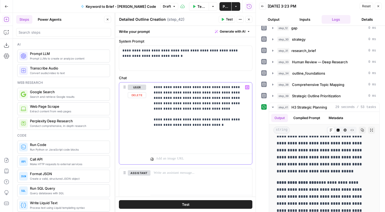
click at [177, 109] on p "**********" at bounding box center [199, 117] width 91 height 65
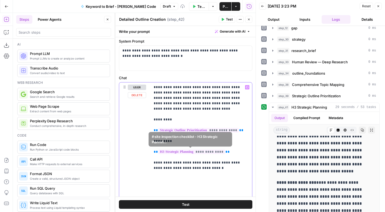
scroll to position [55, 0]
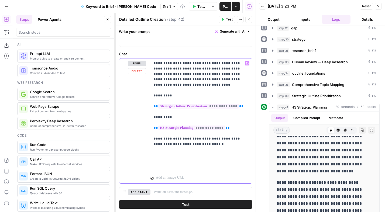
click at [205, 146] on p "**********" at bounding box center [199, 115] width 91 height 108
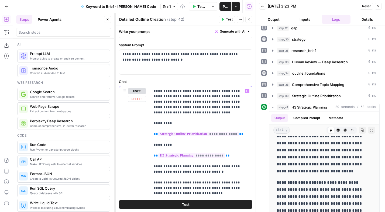
scroll to position [0, 0]
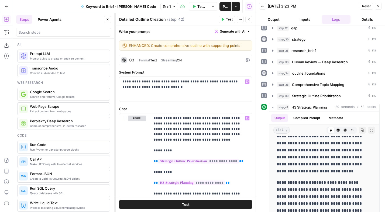
click at [192, 62] on div "| Format Text | Streaming ON" at bounding box center [189, 60] width 107 height 5
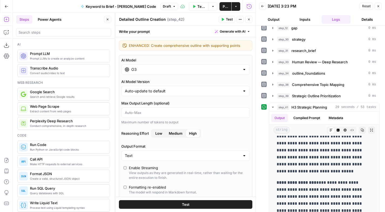
click at [166, 71] on input "O3" at bounding box center [185, 69] width 109 height 5
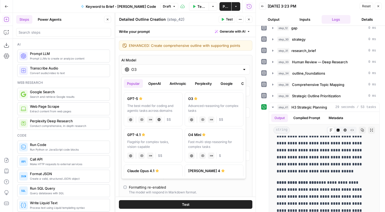
click at [178, 84] on button "Anthropic" at bounding box center [177, 83] width 23 height 9
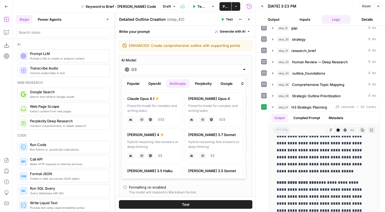
click at [150, 108] on div "Powerful model for complex and writing tasks" at bounding box center [153, 109] width 52 height 10
type input "Claude Opus 4.1"
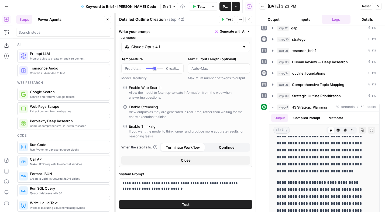
scroll to position [28, 0]
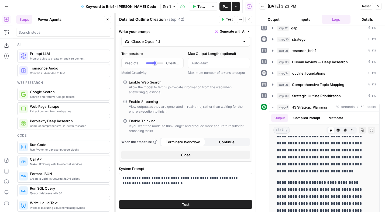
click at [136, 122] on div "Enable Thinking" at bounding box center [142, 120] width 27 height 5
type input "*"
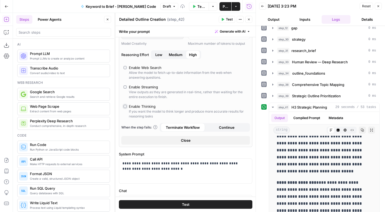
scroll to position [56, 0]
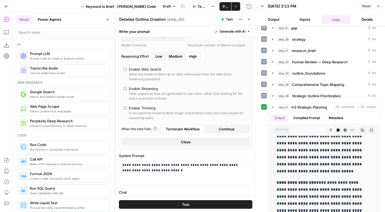
click at [177, 56] on span "Medium" at bounding box center [176, 56] width 14 height 5
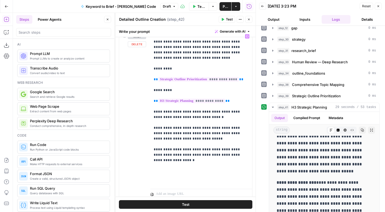
scroll to position [240, 0]
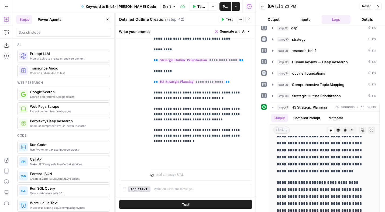
click at [186, 203] on span "Test" at bounding box center [186, 204] width 8 height 5
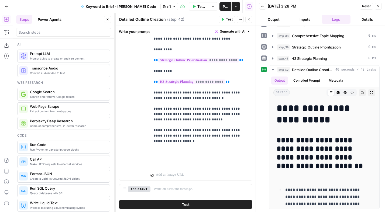
click at [250, 19] on icon "button" at bounding box center [248, 19] width 3 height 3
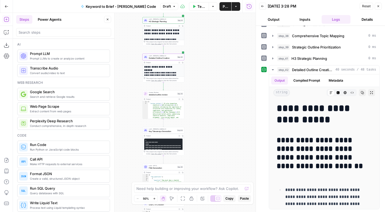
drag, startPoint x: 212, startPoint y: 110, endPoint x: 207, endPoint y: 90, distance: 20.6
click at [207, 90] on div "Workflow Set Inputs Inputs Power Agent Analyze SERP for Target Keyword Step 1 O…" at bounding box center [134, 112] width 243 height 199
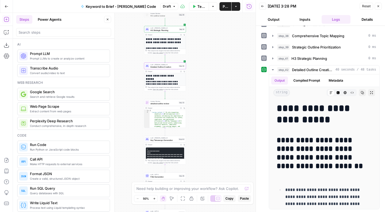
drag, startPoint x: 210, startPoint y: 89, endPoint x: 210, endPoint y: 92, distance: 3.2
click at [210, 92] on div "Workflow Set Inputs Inputs Power Agent Analyze SERP for Target Keyword Step 1 O…" at bounding box center [134, 112] width 243 height 199
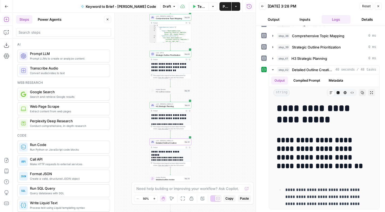
drag, startPoint x: 217, startPoint y: 106, endPoint x: 219, endPoint y: 169, distance: 63.1
click at [219, 169] on div "Workflow Set Inputs Inputs Power Agent Analyze SERP for Target Keyword Step 1 O…" at bounding box center [134, 112] width 243 height 199
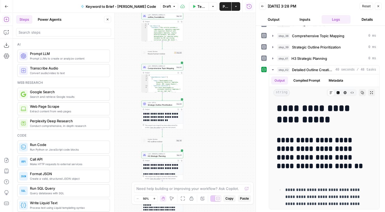
drag, startPoint x: 213, startPoint y: 81, endPoint x: 205, endPoint y: 131, distance: 50.5
click at [205, 131] on div "Workflow Set Inputs Inputs Power Agent Analyze SERP for Target Keyword Step 1 O…" at bounding box center [134, 112] width 243 height 199
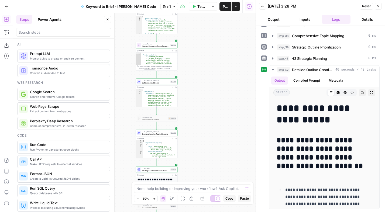
drag, startPoint x: 208, startPoint y: 92, endPoint x: 207, endPoint y: 117, distance: 24.8
click at [203, 146] on div "Workflow Set Inputs Inputs Power Agent Analyze SERP for Target Keyword Step 1 O…" at bounding box center [134, 112] width 243 height 199
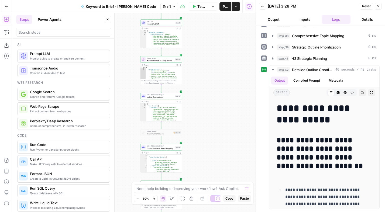
click at [212, 94] on div "Workflow Set Inputs Inputs Power Agent Analyze SERP for Target Keyword Step 1 O…" at bounding box center [134, 112] width 243 height 199
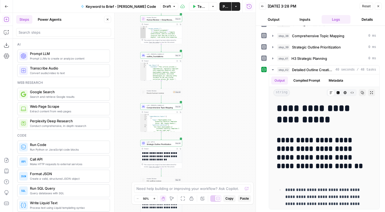
drag, startPoint x: 214, startPoint y: 127, endPoint x: 214, endPoint y: 32, distance: 95.4
click at [214, 32] on div "Workflow Set Inputs Inputs Power Agent Analyze SERP for Target Keyword Step 1 O…" at bounding box center [134, 112] width 243 height 199
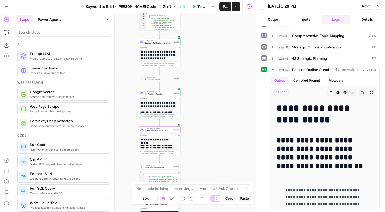
drag, startPoint x: 213, startPoint y: 76, endPoint x: 211, endPoint y: 30, distance: 46.7
click at [211, 30] on div "Workflow Set Inputs Inputs Power Agent Analyze SERP for Target Keyword Step 1 O…" at bounding box center [134, 112] width 243 height 199
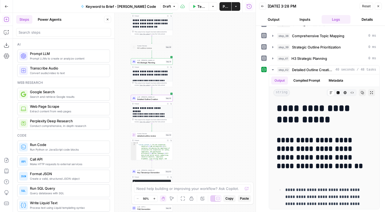
drag, startPoint x: 203, startPoint y: 103, endPoint x: 195, endPoint y: 72, distance: 32.3
click at [195, 72] on div "Workflow Set Inputs Inputs Power Agent Analyze SERP for Target Keyword Step 1 O…" at bounding box center [134, 112] width 243 height 199
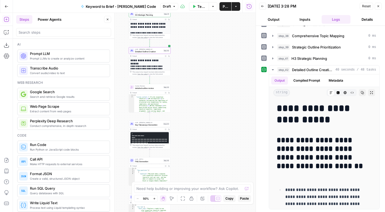
drag, startPoint x: 196, startPoint y: 127, endPoint x: 194, endPoint y: 80, distance: 47.5
click at [194, 80] on div "Workflow Set Inputs Inputs Power Agent Analyze SERP for Target Keyword Step 1 O…" at bounding box center [134, 112] width 243 height 199
click at [7, 46] on icon "button" at bounding box center [6, 45] width 5 height 5
type textarea "**********"
click at [153, 102] on div "{ "review_content_1" : "# site inspection checklist \n\n ## Introduction \n [2–…" at bounding box center [151, 177] width 35 height 164
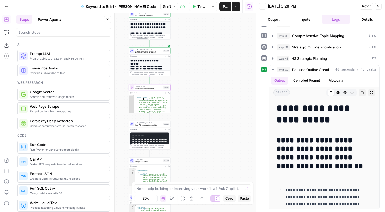
click at [142, 65] on h2 "**********" at bounding box center [148, 68] width 36 height 7
click at [142, 52] on span "Detailed Outline Creation" at bounding box center [148, 51] width 27 height 3
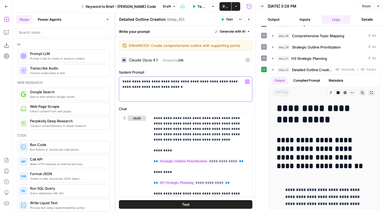
drag, startPoint x: 170, startPoint y: 91, endPoint x: 110, endPoint y: 79, distance: 61.5
click at [110, 79] on body "Animalz New Home Browse Your Data Usage Settings Recent Grids LinkedIn Thought …" at bounding box center [192, 106] width 385 height 212
copy p "**********"
click at [247, 20] on icon "button" at bounding box center [248, 19] width 3 height 3
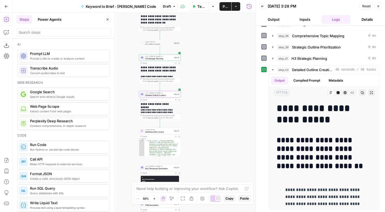
drag, startPoint x: 189, startPoint y: 127, endPoint x: 199, endPoint y: 171, distance: 44.6
click at [199, 171] on div "Workflow Set Inputs Inputs Power Agent Analyze SERP for Target Keyword Step 1 O…" at bounding box center [134, 112] width 243 height 199
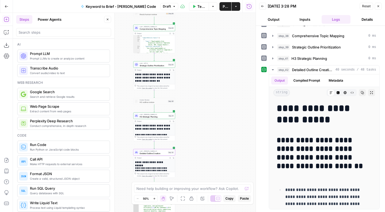
drag, startPoint x: 196, startPoint y: 105, endPoint x: 195, endPoint y: 153, distance: 48.0
click at [194, 154] on div "Workflow Set Inputs Inputs Power Agent Analyze SERP for Target Keyword Step 1 O…" at bounding box center [134, 112] width 243 height 199
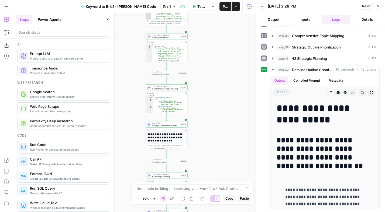
drag, startPoint x: 213, startPoint y: 114, endPoint x: 218, endPoint y: 142, distance: 28.6
click at [218, 142] on div "Workflow Set Inputs Inputs Power Agent Analyze SERP for Target Keyword Step 1 O…" at bounding box center [134, 112] width 243 height 199
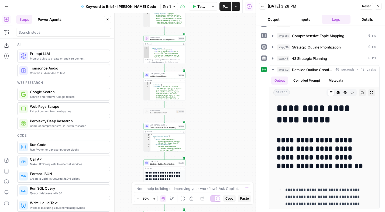
drag, startPoint x: 209, startPoint y: 82, endPoint x: 207, endPoint y: 112, distance: 29.7
click at [207, 112] on div "Workflow Set Inputs Inputs Power Agent Analyze SERP for Target Keyword Step 1 O…" at bounding box center [134, 112] width 243 height 199
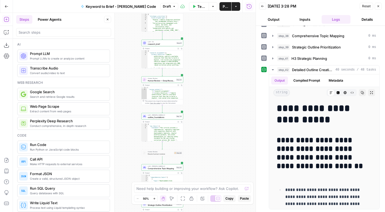
drag, startPoint x: 210, startPoint y: 98, endPoint x: 208, endPoint y: 100, distance: 3.3
click at [209, 136] on div "Workflow Set Inputs Inputs Power Agent Analyze SERP for Target Keyword Step 1 O…" at bounding box center [134, 112] width 243 height 199
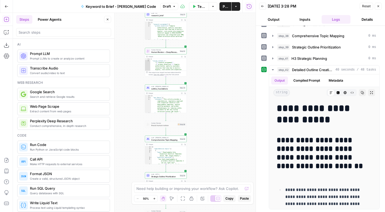
drag, startPoint x: 209, startPoint y: 82, endPoint x: 216, endPoint y: 72, distance: 12.3
click at [211, 33] on div "Workflow Set Inputs Inputs Power Agent Analyze SERP for Target Keyword Step 1 O…" at bounding box center [134, 112] width 243 height 199
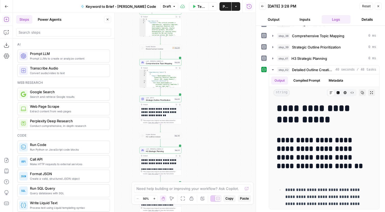
drag, startPoint x: 205, startPoint y: 97, endPoint x: 209, endPoint y: 55, distance: 42.8
click at [209, 55] on div "Workflow Set Inputs Inputs Power Agent Analyze SERP for Target Keyword Step 1 O…" at bounding box center [134, 112] width 243 height 199
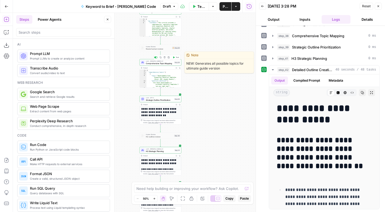
drag, startPoint x: 162, startPoint y: 63, endPoint x: 206, endPoint y: 73, distance: 45.6
click at [162, 63] on span "Comprehensive Topic Mapping" at bounding box center [159, 63] width 27 height 3
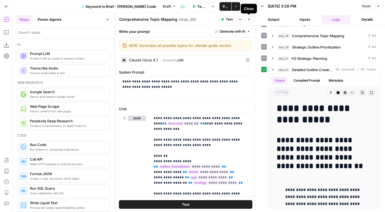
click at [248, 20] on icon "button" at bounding box center [248, 19] width 3 height 3
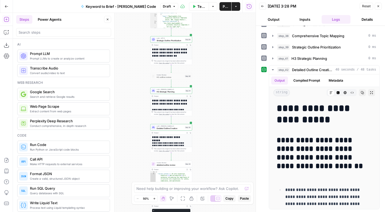
drag, startPoint x: 209, startPoint y: 108, endPoint x: 220, endPoint y: 48, distance: 60.5
click at [220, 48] on div "Workflow Set Inputs Inputs Power Agent Analyze SERP for Target Keyword Step 1 O…" at bounding box center [134, 112] width 243 height 199
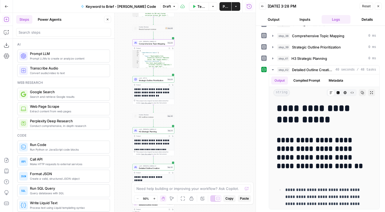
drag, startPoint x: 220, startPoint y: 48, endPoint x: 202, endPoint y: 88, distance: 43.7
click at [202, 88] on div "Workflow Set Inputs Inputs Power Agent Analyze SERP for Target Keyword Step 1 O…" at bounding box center [134, 112] width 243 height 199
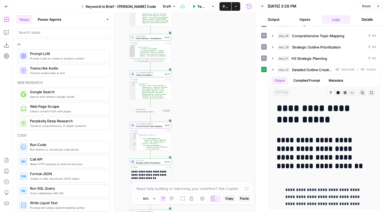
drag, startPoint x: 203, startPoint y: 54, endPoint x: 202, endPoint y: 132, distance: 77.9
click at [201, 133] on div "Workflow Set Inputs Inputs Power Agent Analyze SERP for Target Keyword Step 1 O…" at bounding box center [134, 112] width 243 height 199
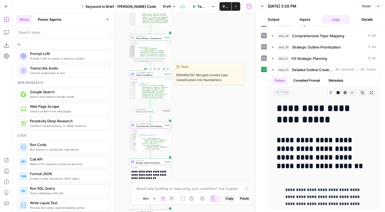
click at [146, 74] on span "outline_foundations" at bounding box center [149, 75] width 27 height 3
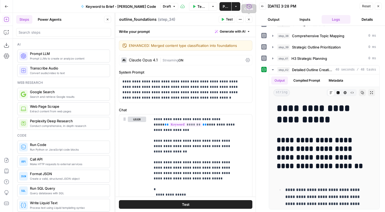
click at [248, 21] on button "Close" at bounding box center [248, 19] width 7 height 7
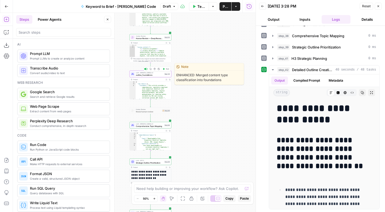
click at [149, 74] on span "outline_foundations" at bounding box center [149, 75] width 27 height 3
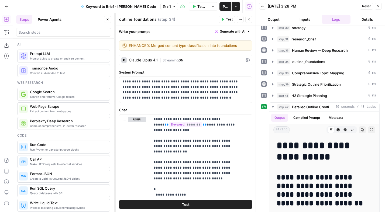
scroll to position [37, 0]
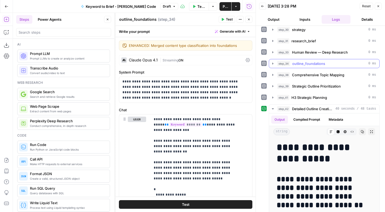
click at [273, 64] on icon "button" at bounding box center [272, 64] width 1 height 2
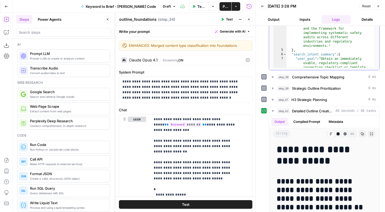
scroll to position [212, 0]
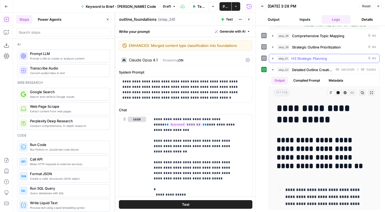
click at [273, 59] on icon "button" at bounding box center [272, 58] width 1 height 2
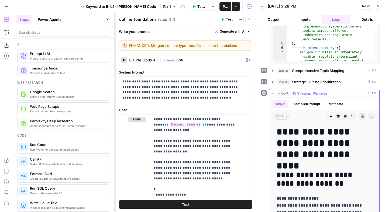
scroll to position [176, 0]
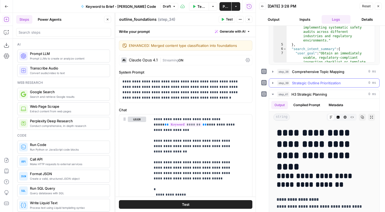
click at [273, 83] on icon "button" at bounding box center [272, 83] width 1 height 2
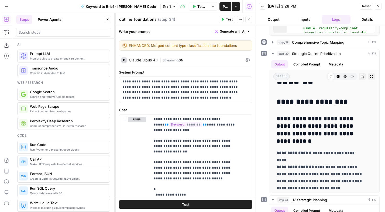
scroll to position [209, 0]
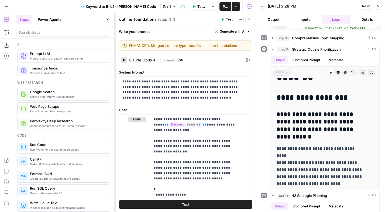
click at [247, 19] on button "Close" at bounding box center [248, 19] width 7 height 7
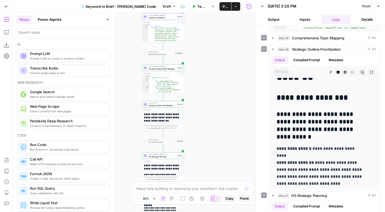
drag, startPoint x: 213, startPoint y: 115, endPoint x: 219, endPoint y: 80, distance: 35.4
click at [223, 74] on div "Workflow Set Inputs Inputs Power Agent Analyze SERP for Target Keyword Step 1 O…" at bounding box center [134, 112] width 243 height 199
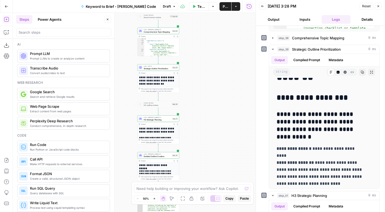
drag, startPoint x: 208, startPoint y: 121, endPoint x: 205, endPoint y: 89, distance: 32.5
click at [205, 89] on div "Workflow Set Inputs Inputs Power Agent Analyze SERP for Target Keyword Step 1 O…" at bounding box center [134, 112] width 243 height 199
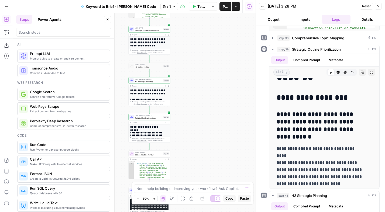
drag, startPoint x: 202, startPoint y: 114, endPoint x: 197, endPoint y: 91, distance: 24.1
click at [197, 91] on div "Workflow Set Inputs Inputs Power Agent Analyze SERP for Target Keyword Step 1 O…" at bounding box center [134, 112] width 243 height 199
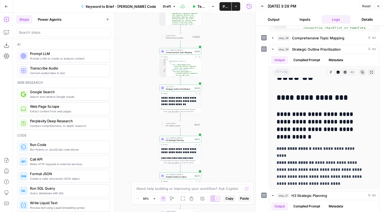
drag, startPoint x: 200, startPoint y: 75, endPoint x: 226, endPoint y: 132, distance: 62.5
click at [226, 132] on div "Workflow Set Inputs Inputs Power Agent Analyze SERP for Target Keyword Step 1 O…" at bounding box center [134, 112] width 243 height 199
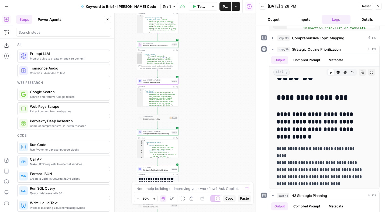
drag, startPoint x: 226, startPoint y: 68, endPoint x: 203, endPoint y: 149, distance: 84.5
click at [203, 149] on div "Workflow Set Inputs Inputs Power Agent Analyze SERP for Target Keyword Step 1 O…" at bounding box center [134, 112] width 243 height 199
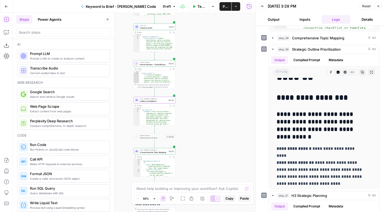
drag, startPoint x: 203, startPoint y: 70, endPoint x: 199, endPoint y: 88, distance: 18.1
click at [199, 88] on div "Workflow Set Inputs Inputs Power Agent Analyze SERP for Target Keyword Step 1 O…" at bounding box center [134, 112] width 243 height 199
click at [174, 105] on icon "button" at bounding box center [174, 105] width 2 height 2
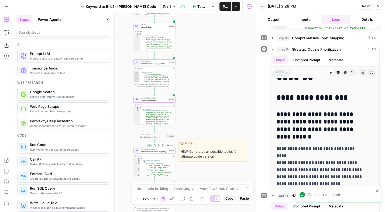
click at [158, 150] on span "Comprehensive Topic Mapping" at bounding box center [153, 151] width 27 height 3
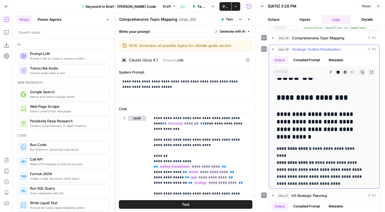
click at [361, 72] on icon "button" at bounding box center [362, 72] width 3 height 3
click at [273, 48] on icon "button" at bounding box center [273, 49] width 4 height 4
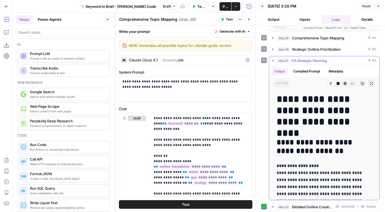
click at [361, 82] on icon "button" at bounding box center [362, 83] width 3 height 3
click at [271, 60] on icon "button" at bounding box center [273, 60] width 4 height 4
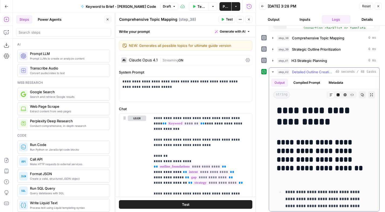
click at [359, 93] on button "Copy" at bounding box center [362, 94] width 7 height 7
click at [273, 72] on icon "button" at bounding box center [273, 71] width 2 height 1
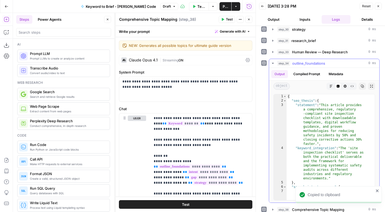
scroll to position [35, 0]
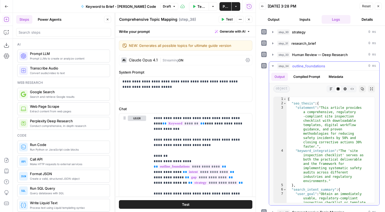
click at [274, 66] on icon "button" at bounding box center [273, 66] width 4 height 4
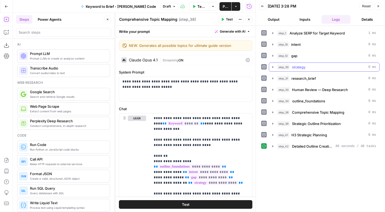
scroll to position [0, 0]
